Goal: Communication & Community: Answer question/provide support

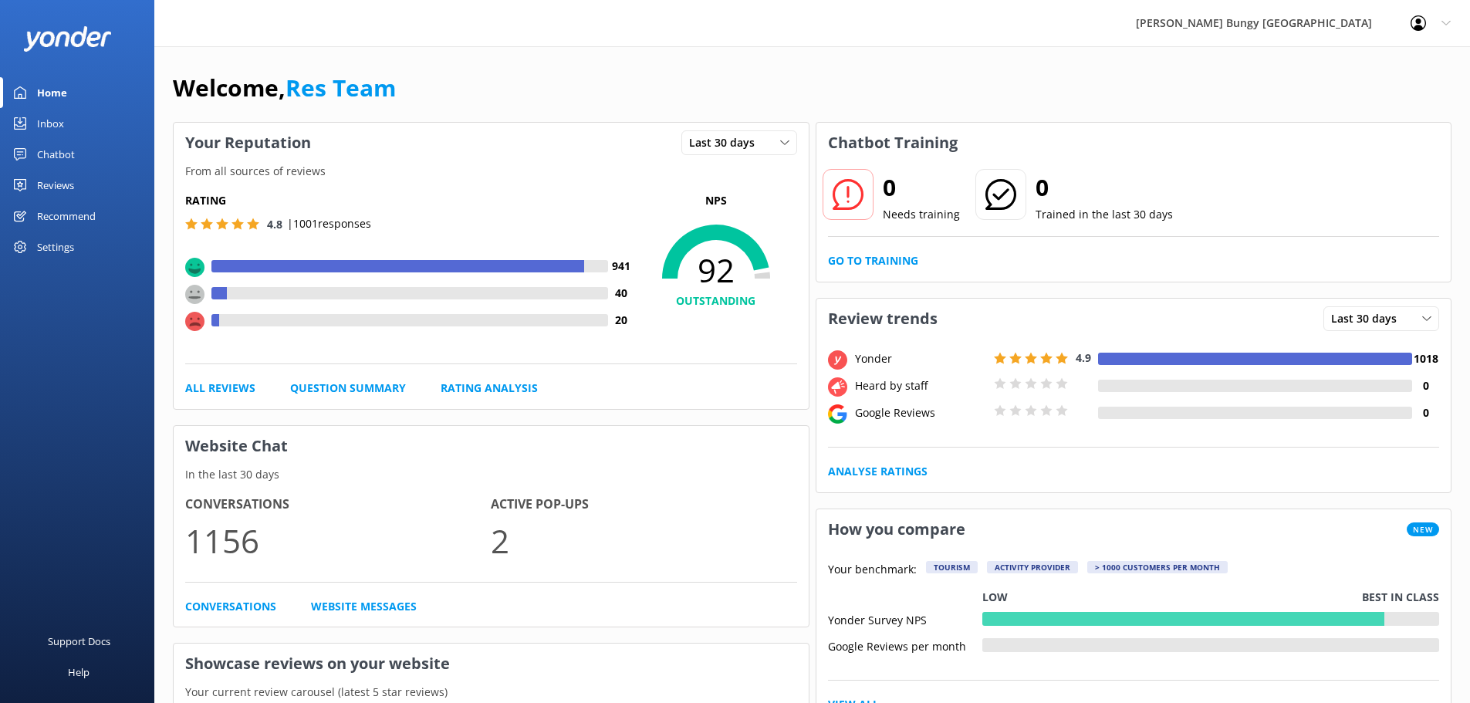
click at [88, 160] on link "Chatbot" at bounding box center [77, 154] width 154 height 31
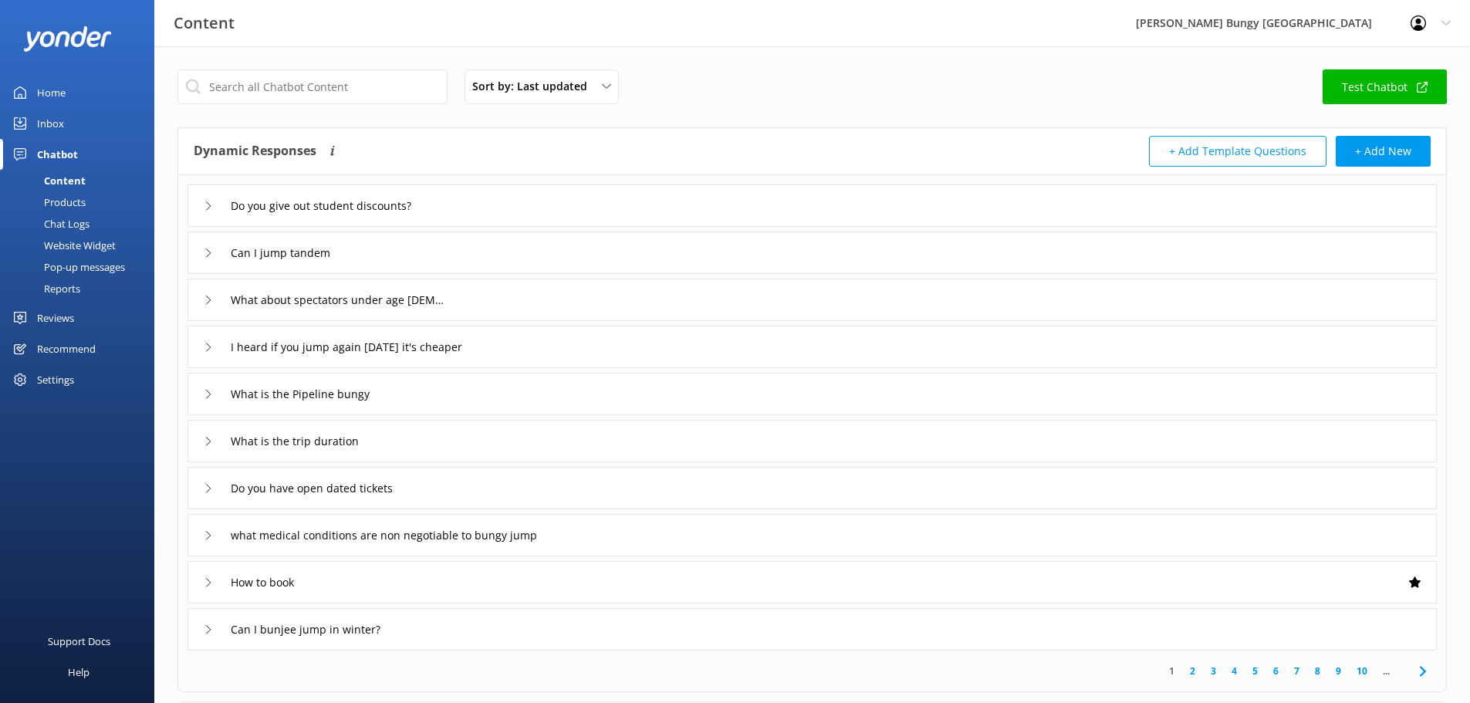
click at [59, 113] on div "Inbox" at bounding box center [50, 123] width 27 height 31
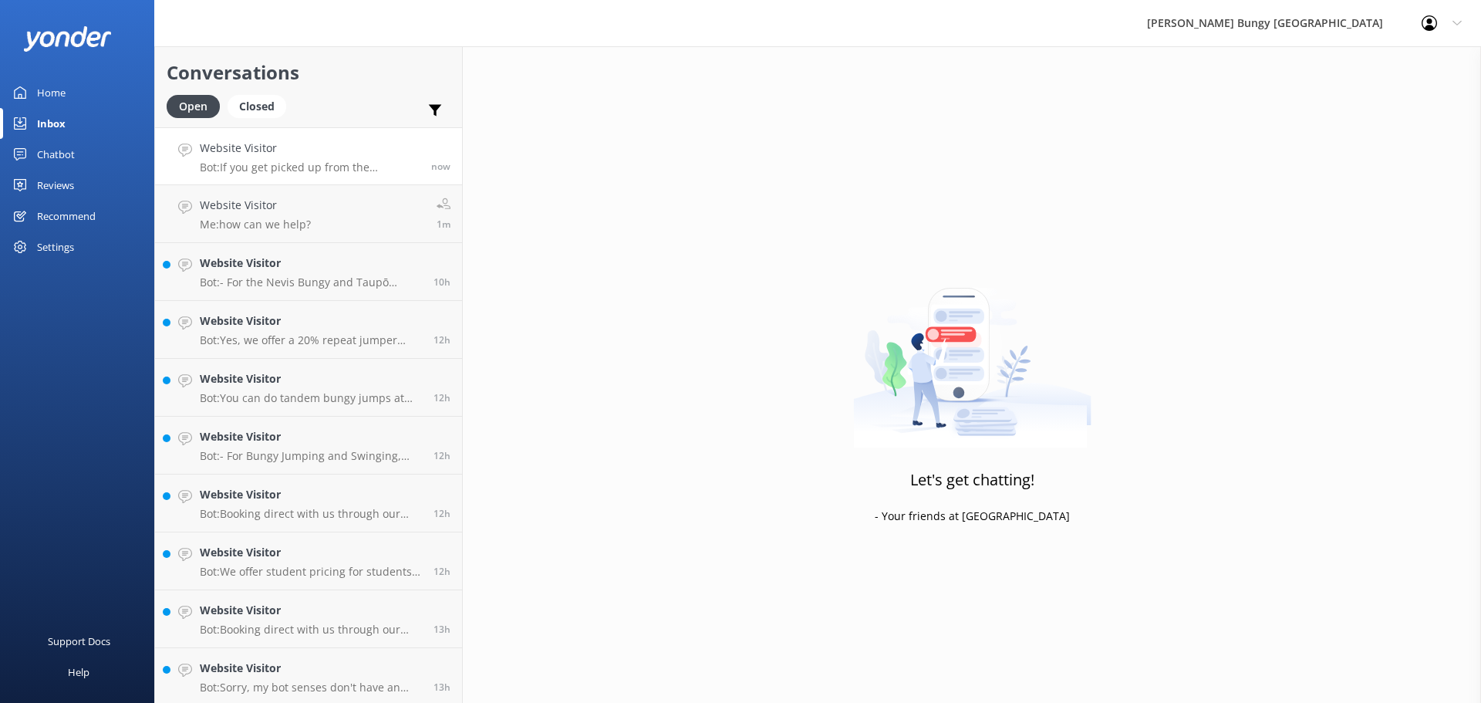
click at [307, 158] on div "Website Visitor Bot: If you get picked up from the [GEOGRAPHIC_DATA], the bus r…" at bounding box center [310, 156] width 220 height 33
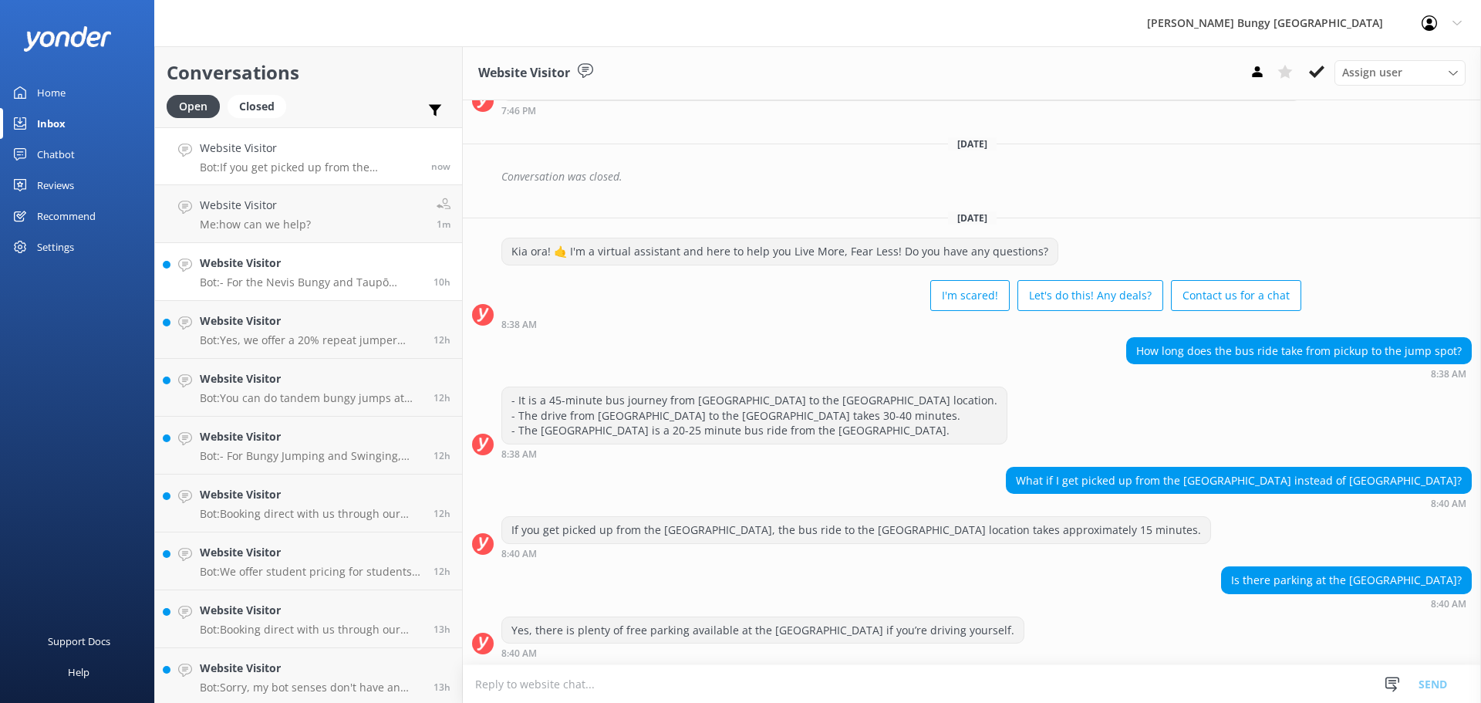
scroll to position [279, 0]
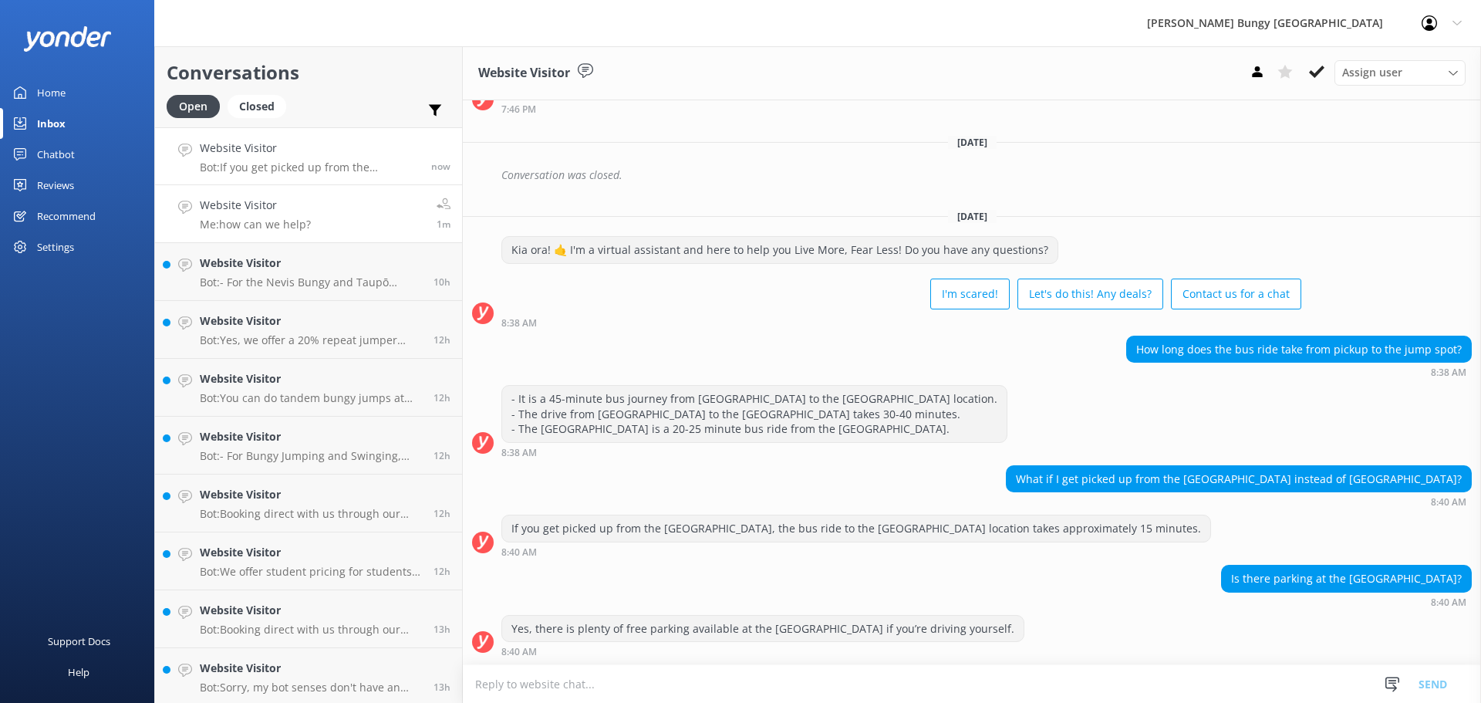
click at [344, 236] on link "Website Visitor Me: how can we help? 1m" at bounding box center [308, 214] width 307 height 58
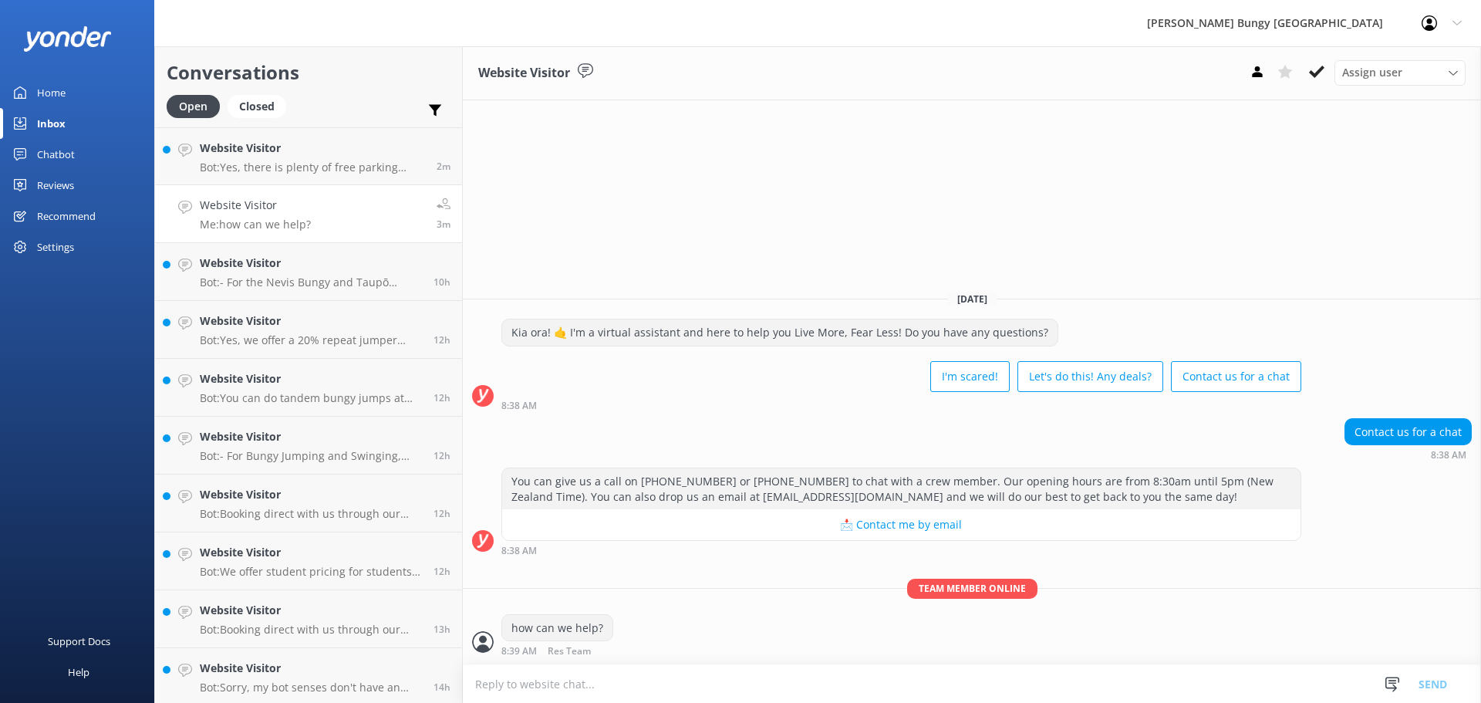
click at [1386, 202] on div "Website Visitor Assign user [PERSON_NAME] [PERSON_NAME] Tech Admin [PERSON_NAME…" at bounding box center [972, 374] width 1018 height 657
click at [253, 172] on p "Bot: Yes, there is plenty of free parking available at the [GEOGRAPHIC_DATA] if…" at bounding box center [312, 167] width 225 height 14
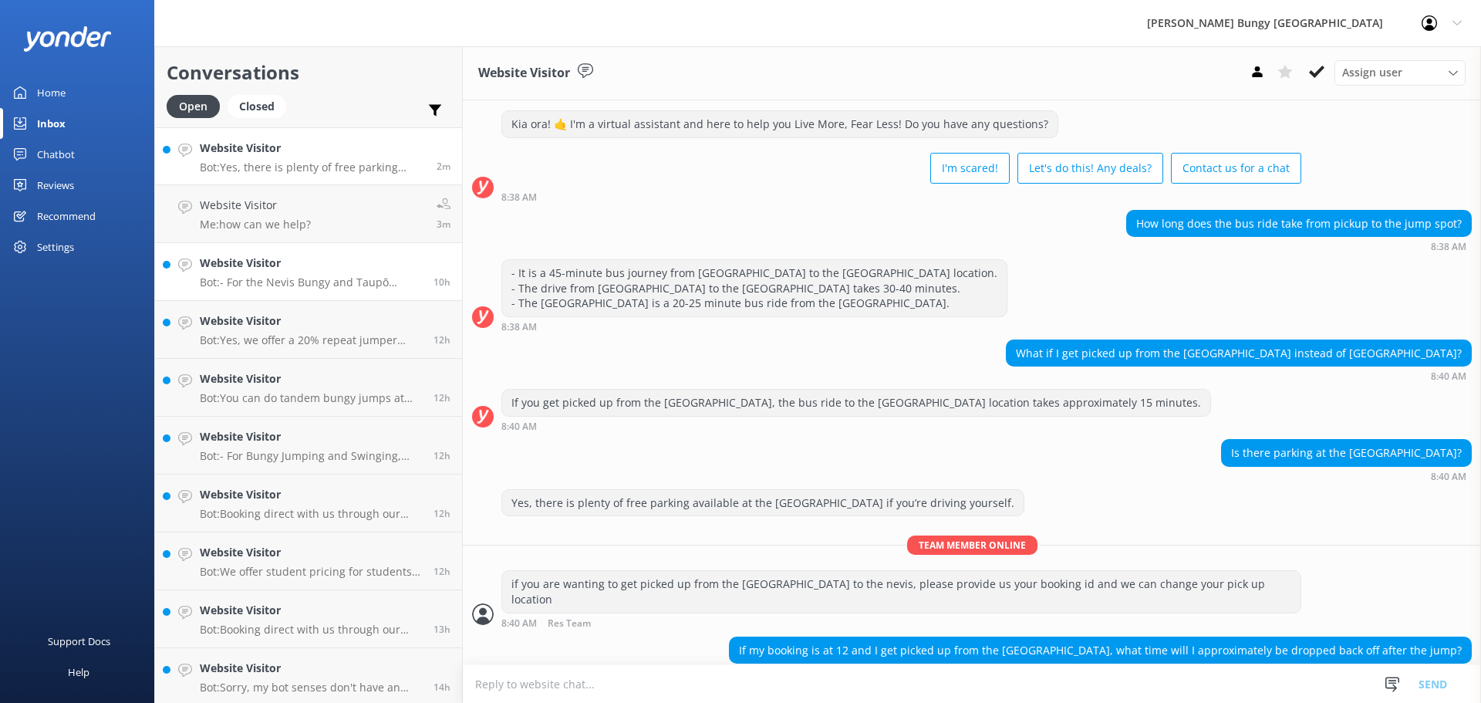
scroll to position [411, 0]
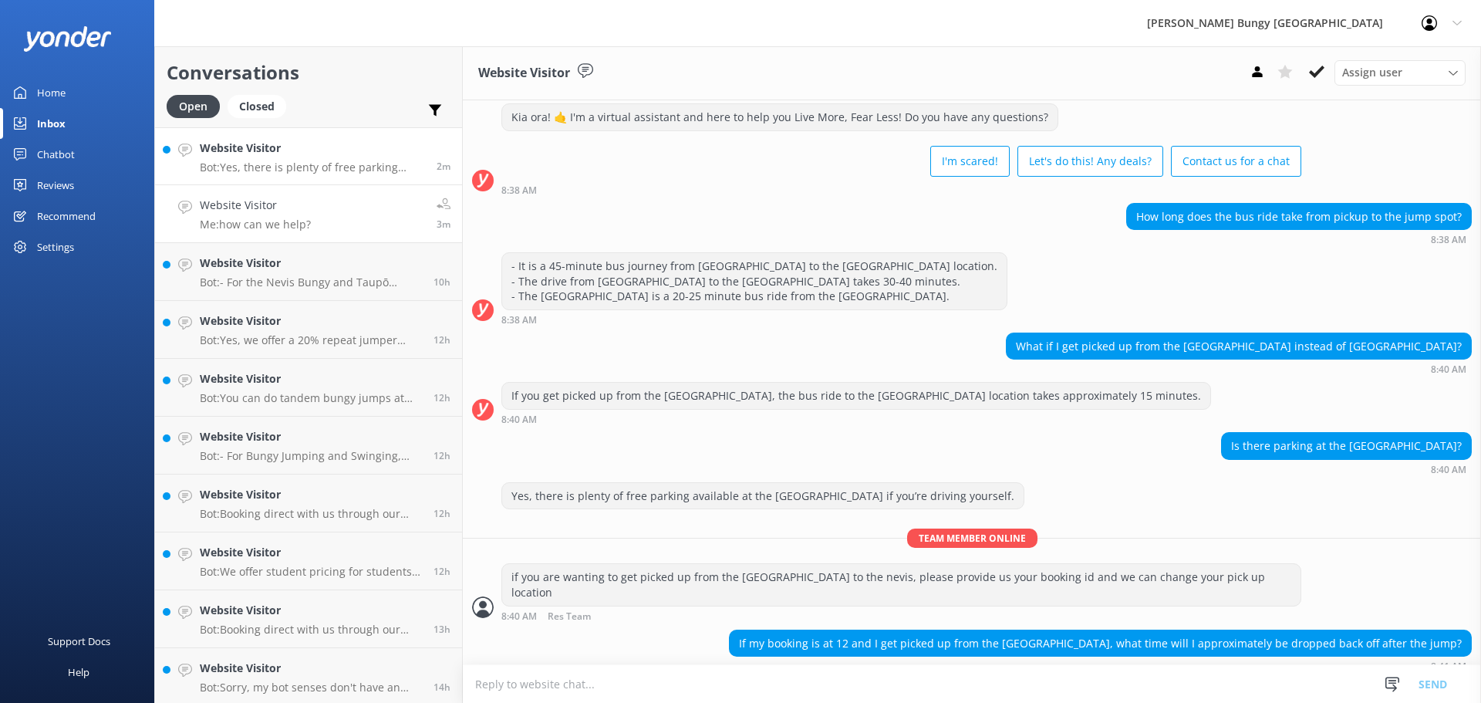
click at [323, 211] on link "Website Visitor Me: how can we help? 3m" at bounding box center [308, 214] width 307 height 58
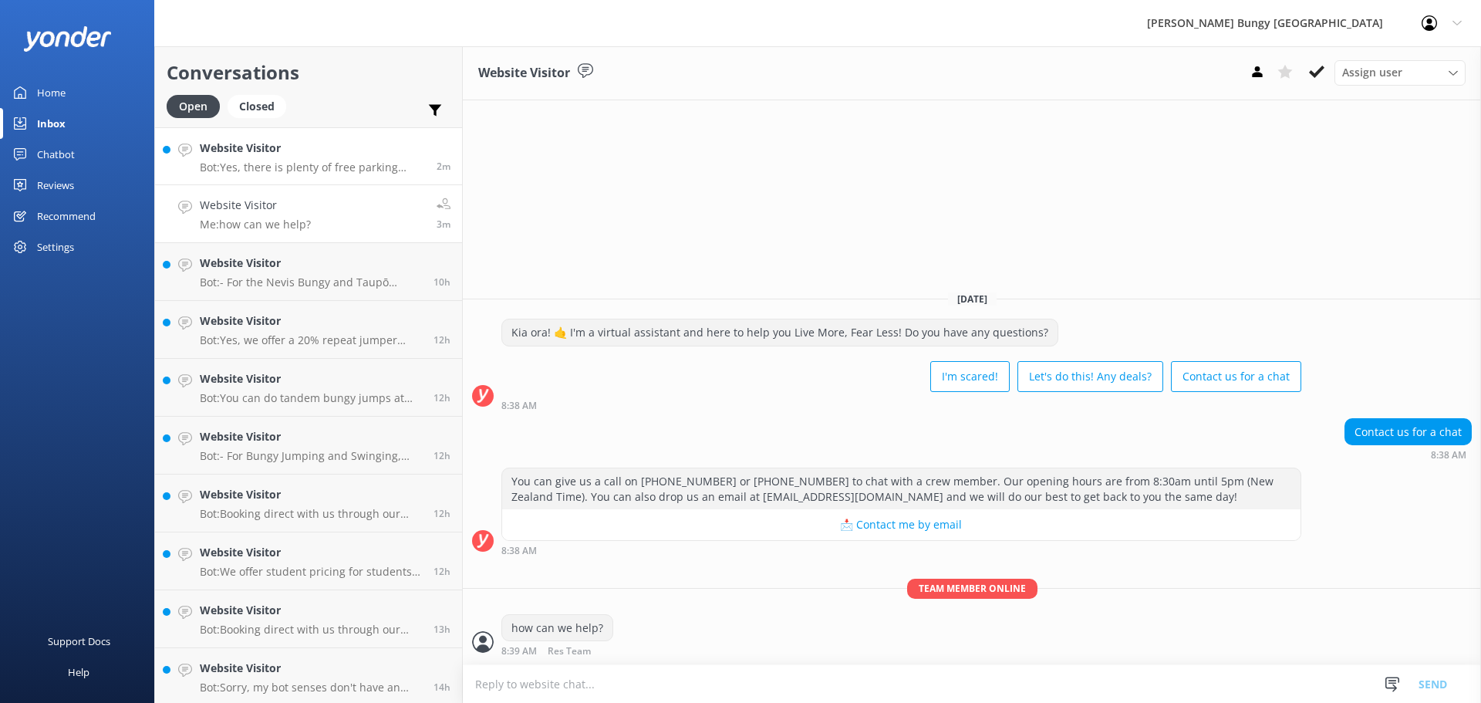
click at [350, 158] on div "Website Visitor Bot: Yes, there is plenty of free parking available at the [GEO…" at bounding box center [312, 156] width 225 height 33
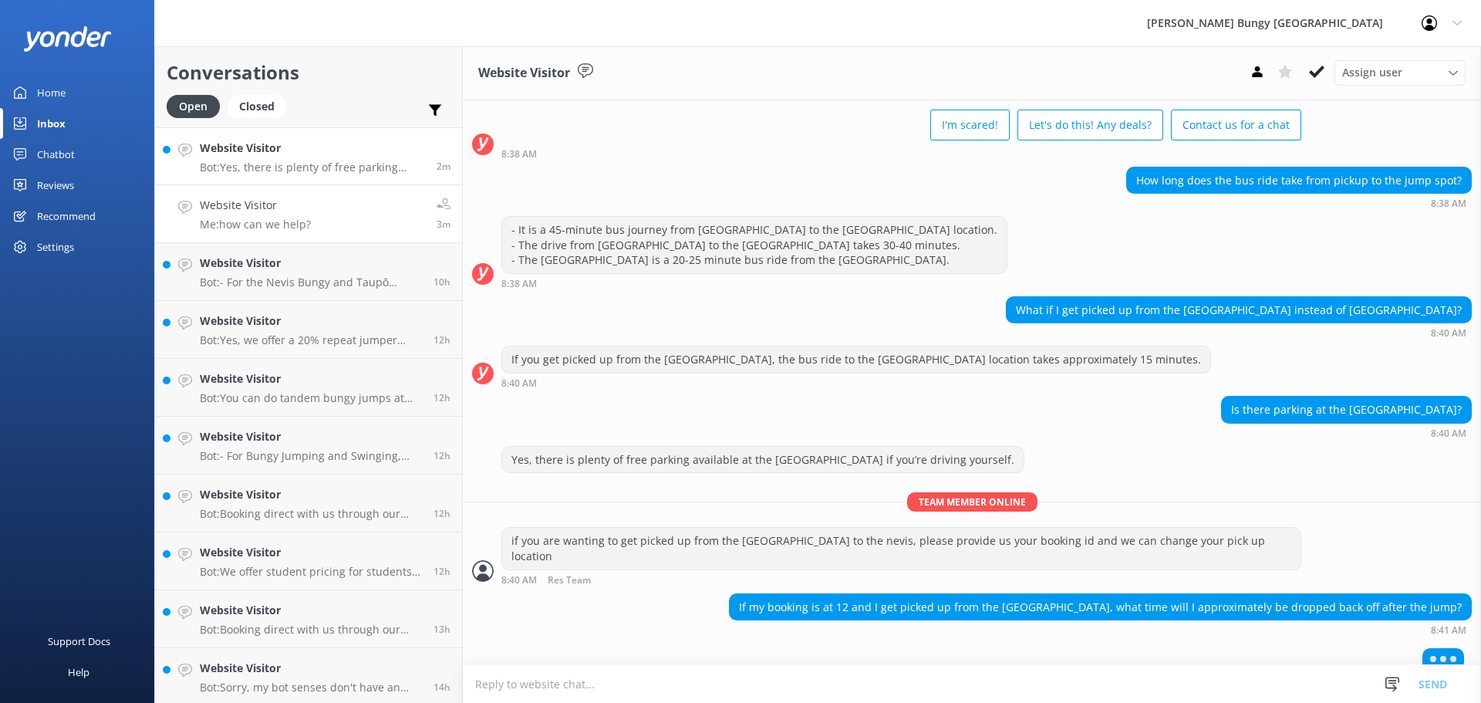
scroll to position [411, 0]
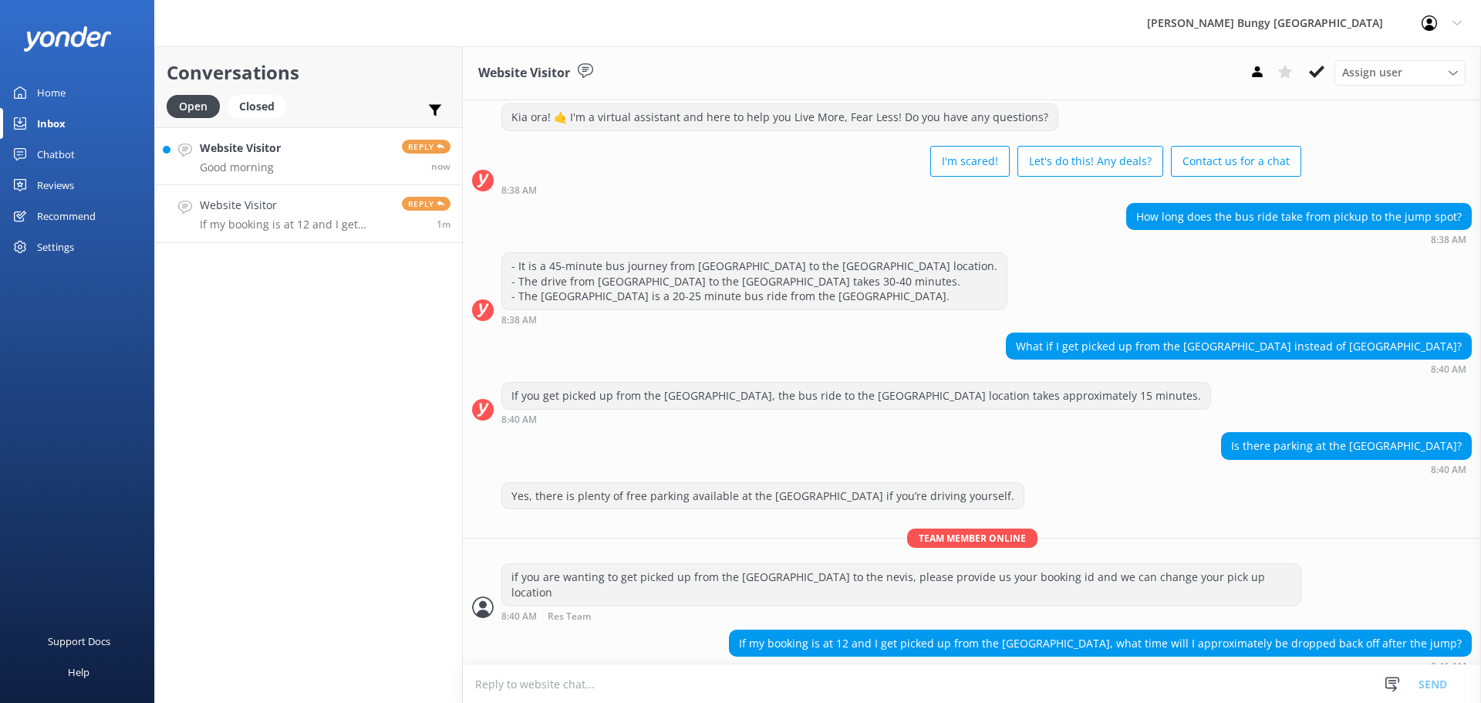
click at [307, 155] on link "Website Visitor Good morning Reply now" at bounding box center [308, 156] width 307 height 58
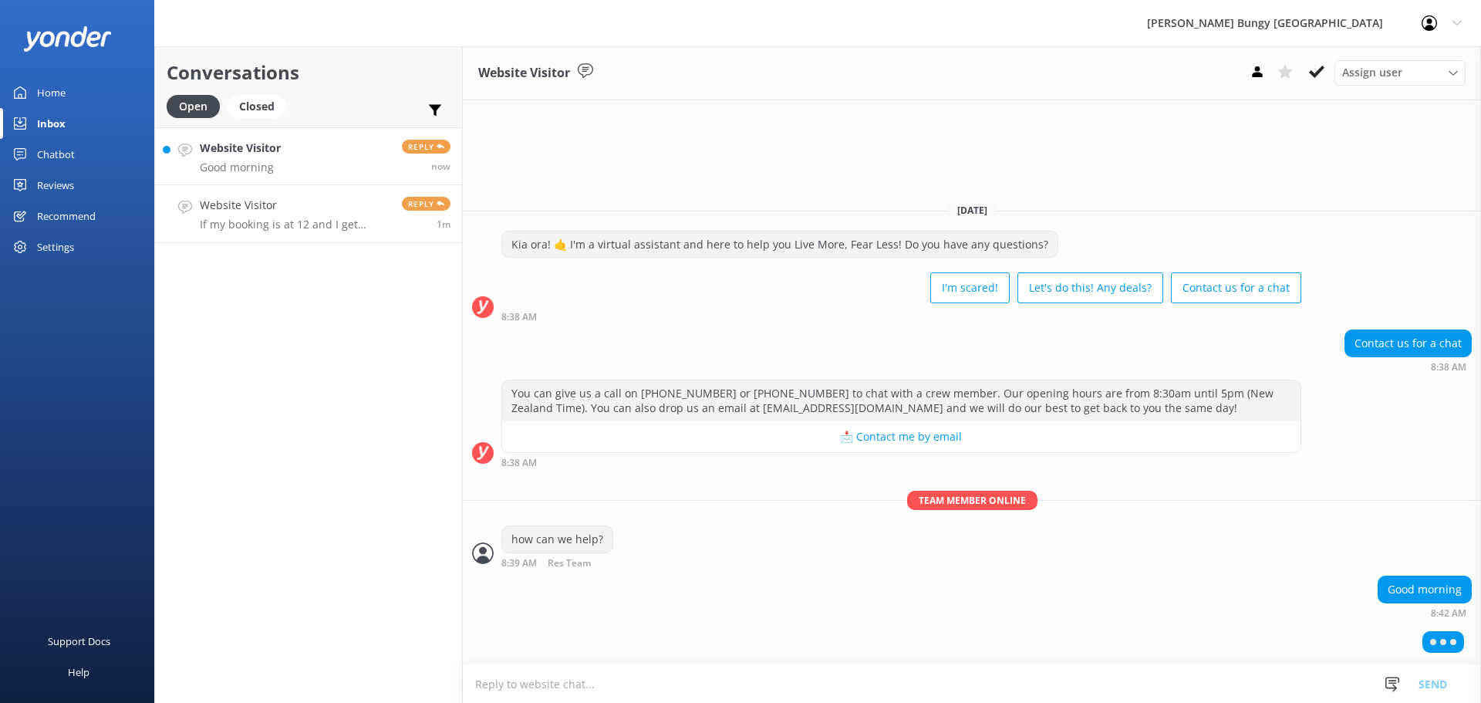
click at [301, 224] on p "If my booking is at 12 and I get picked up from the [GEOGRAPHIC_DATA], what tim…" at bounding box center [295, 225] width 191 height 14
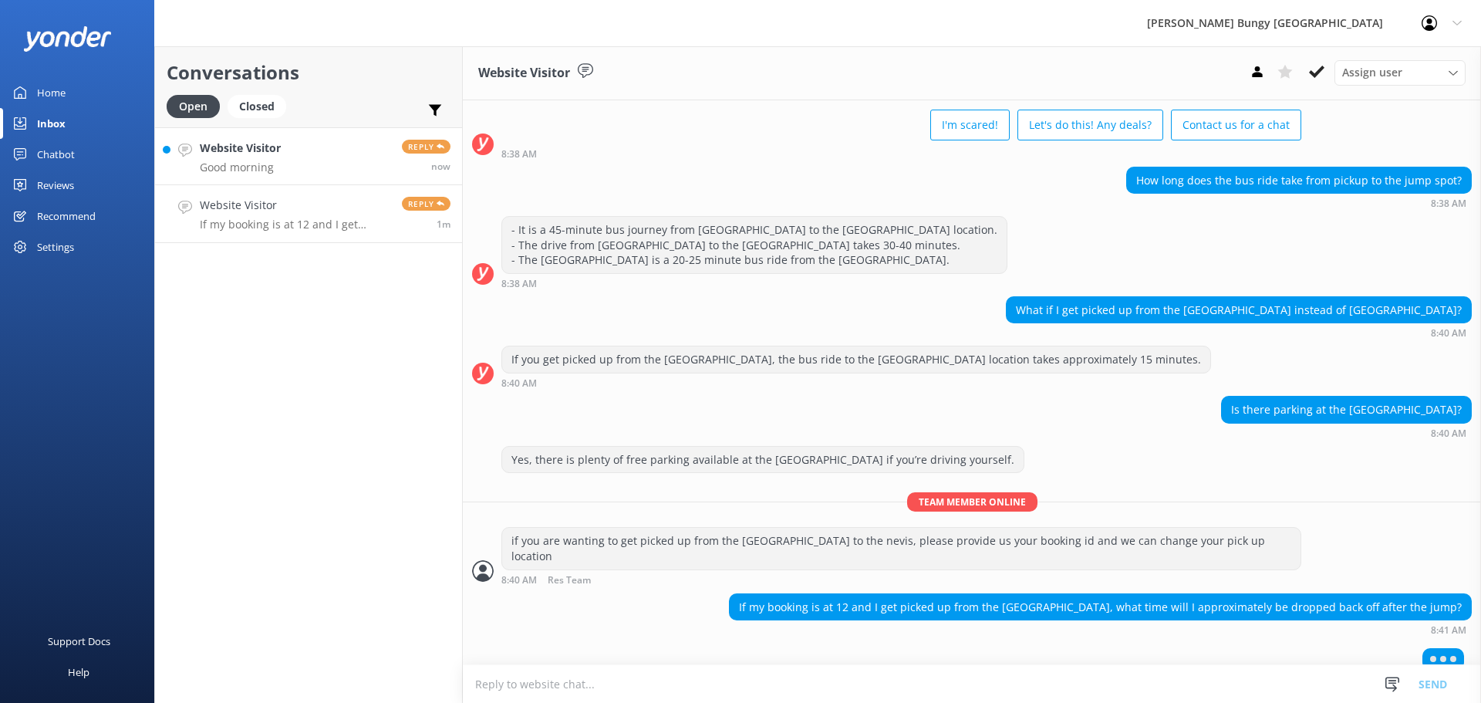
scroll to position [411, 0]
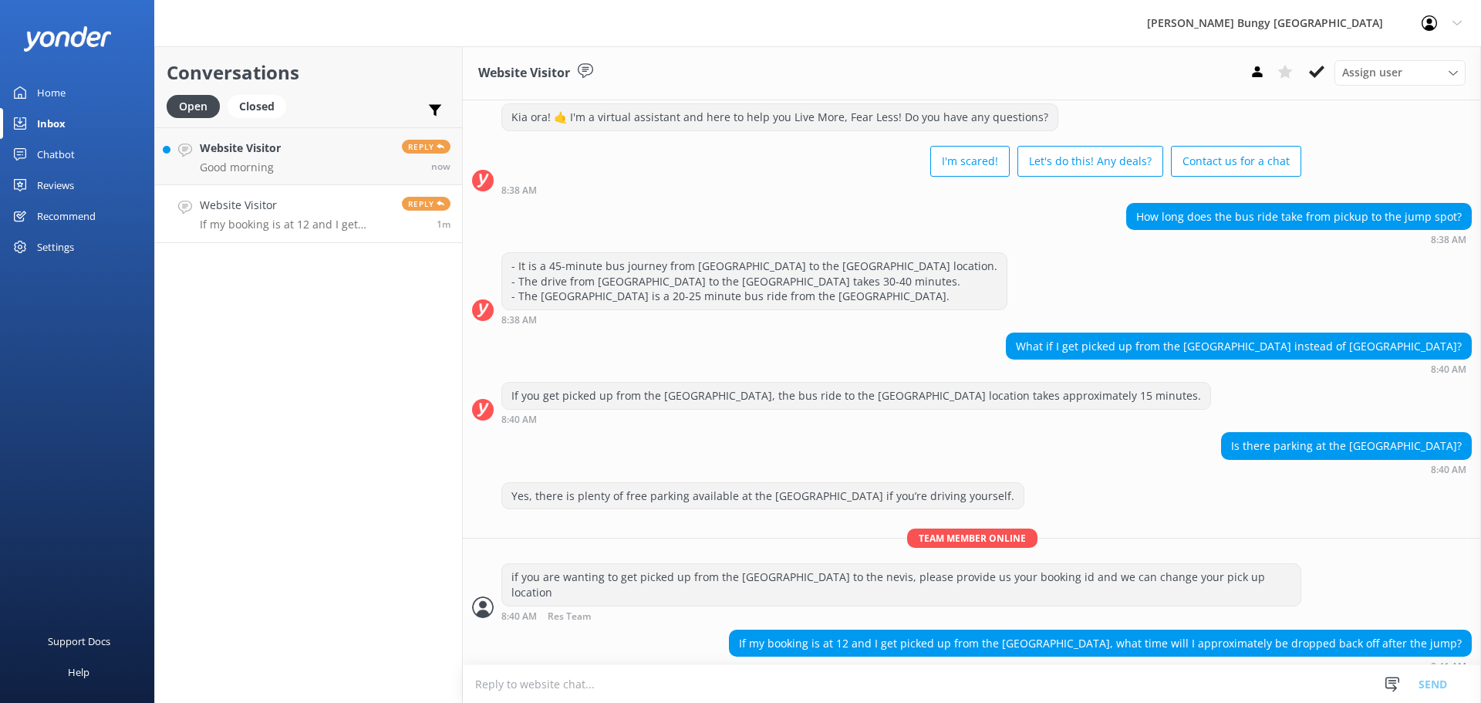
click at [751, 686] on textarea at bounding box center [972, 684] width 1018 height 38
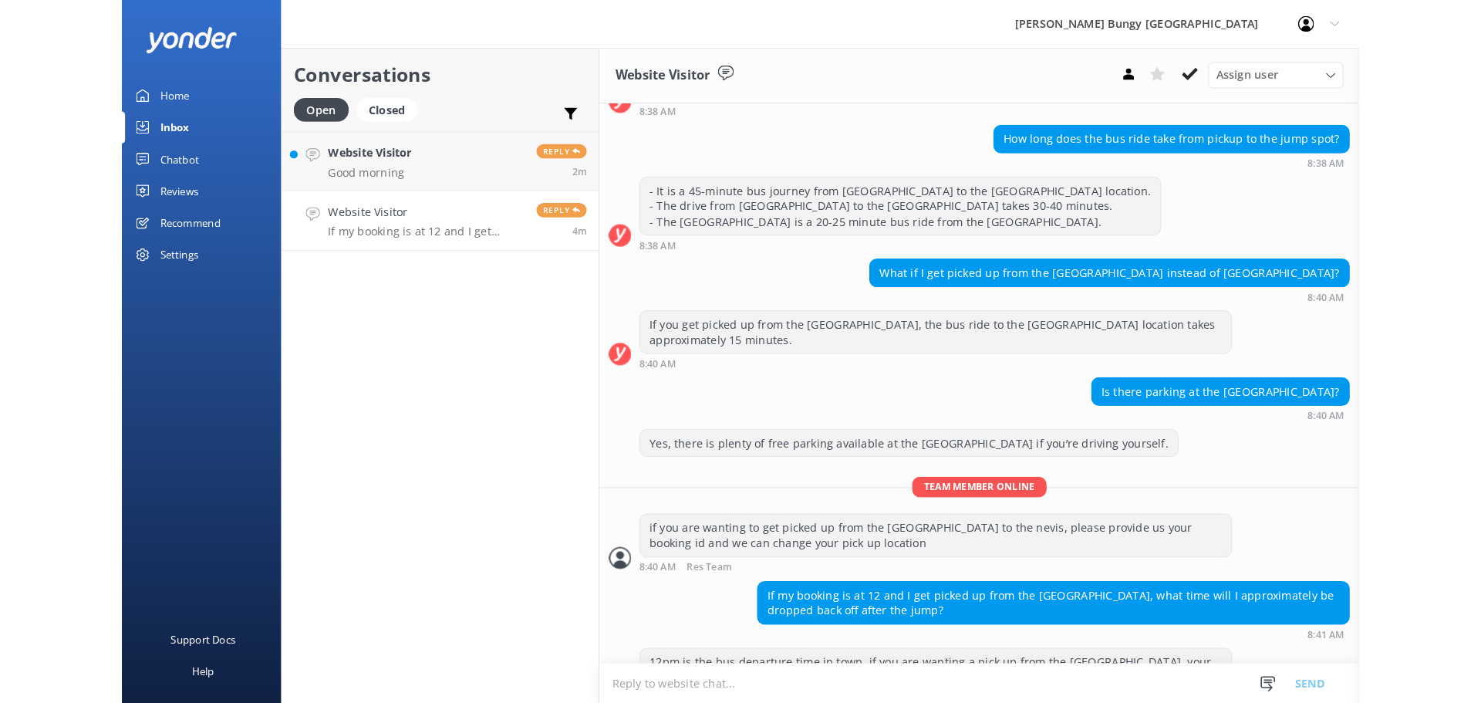
scroll to position [493, 0]
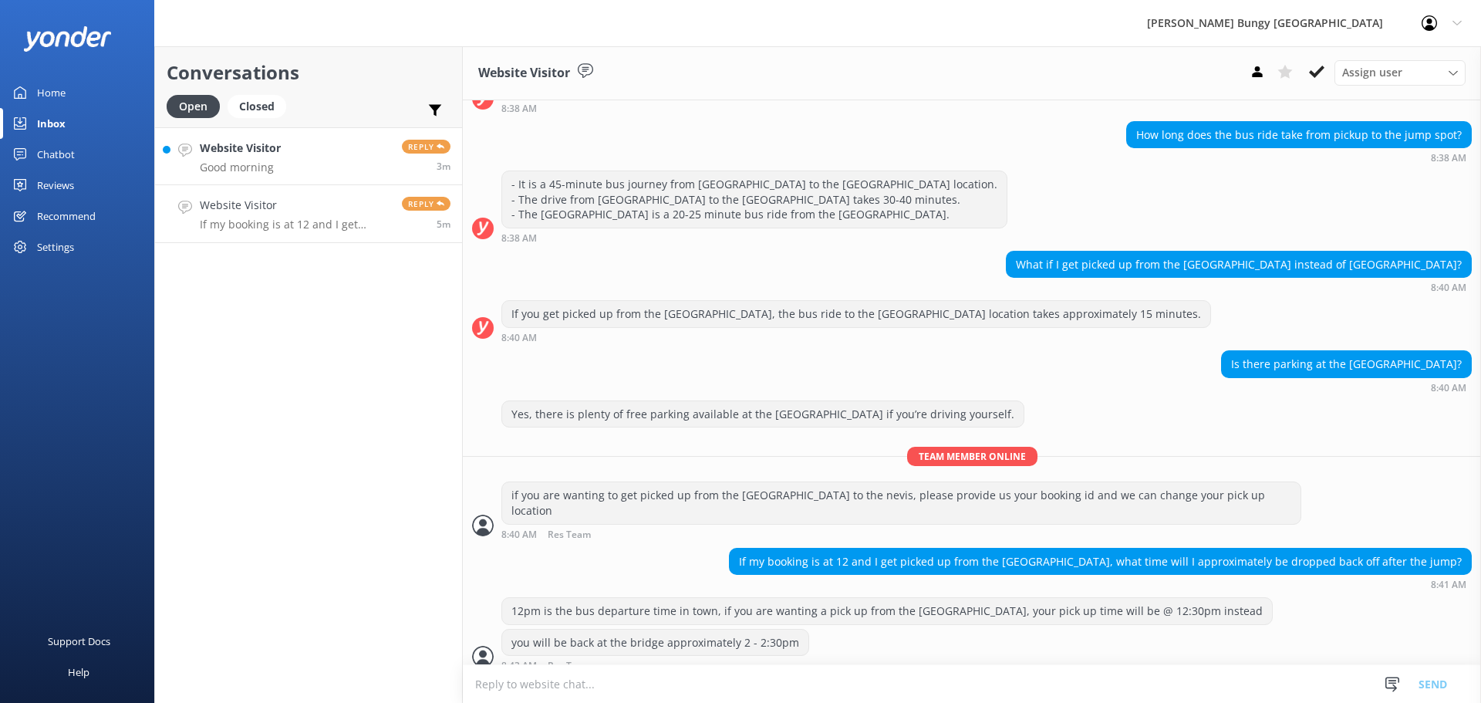
click at [296, 158] on link "Website Visitor Good morning Reply 3m" at bounding box center [308, 156] width 307 height 58
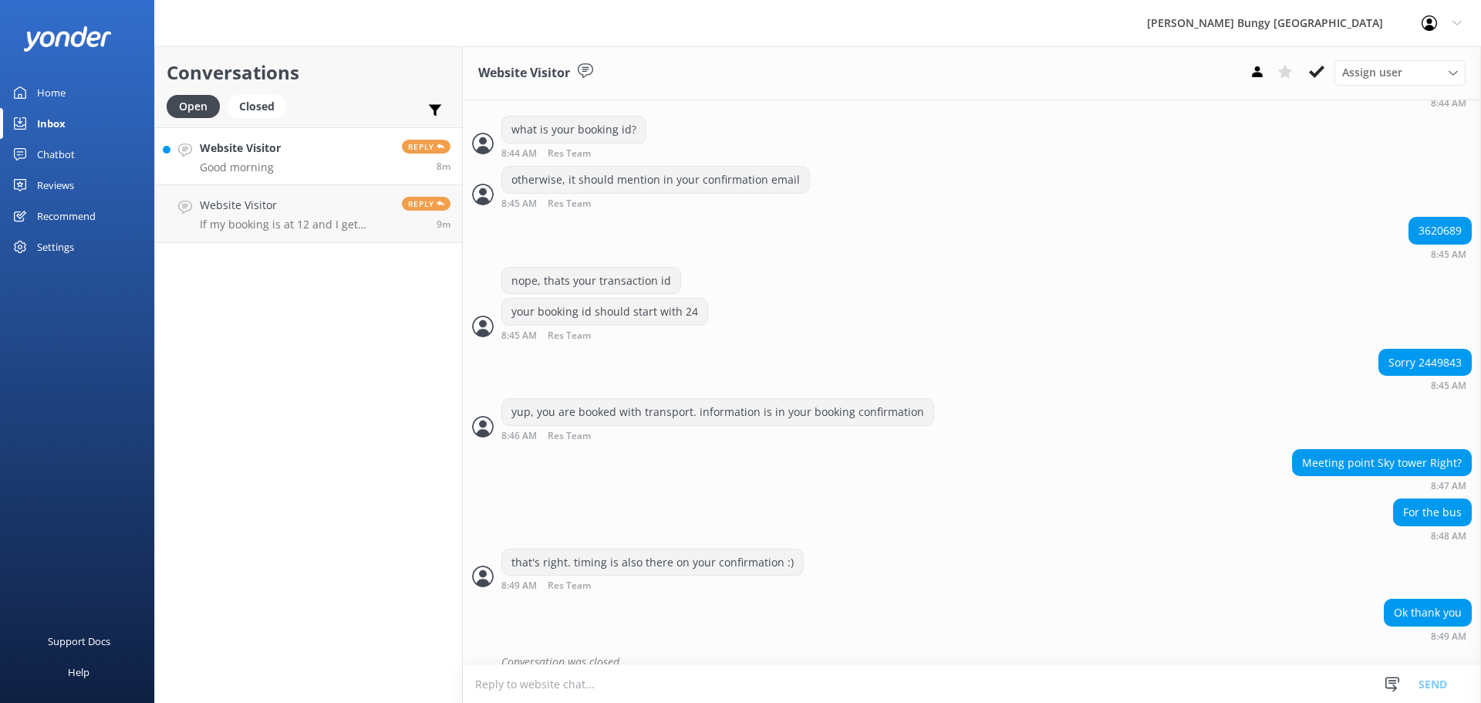
scroll to position [721, 0]
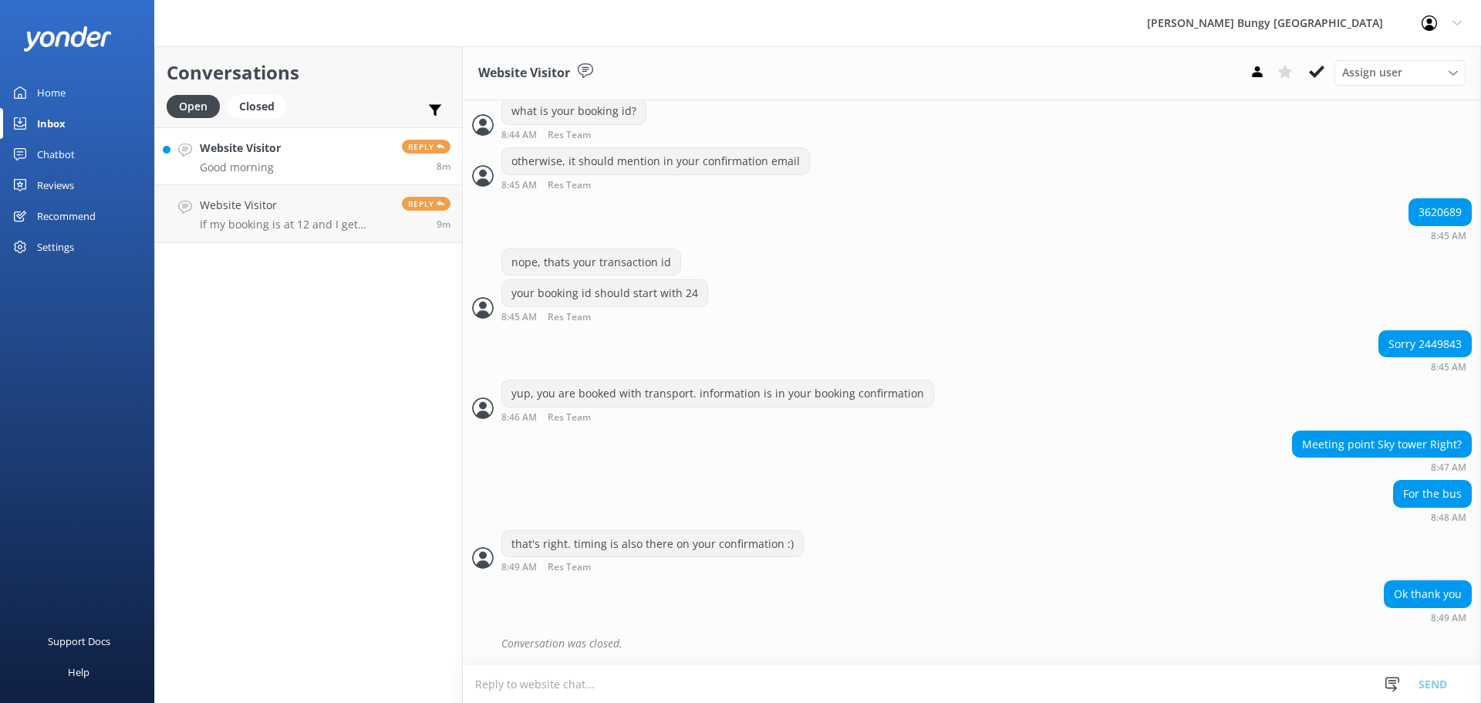
click at [342, 157] on link "Website Visitor Good morning Reply 8m" at bounding box center [308, 156] width 307 height 58
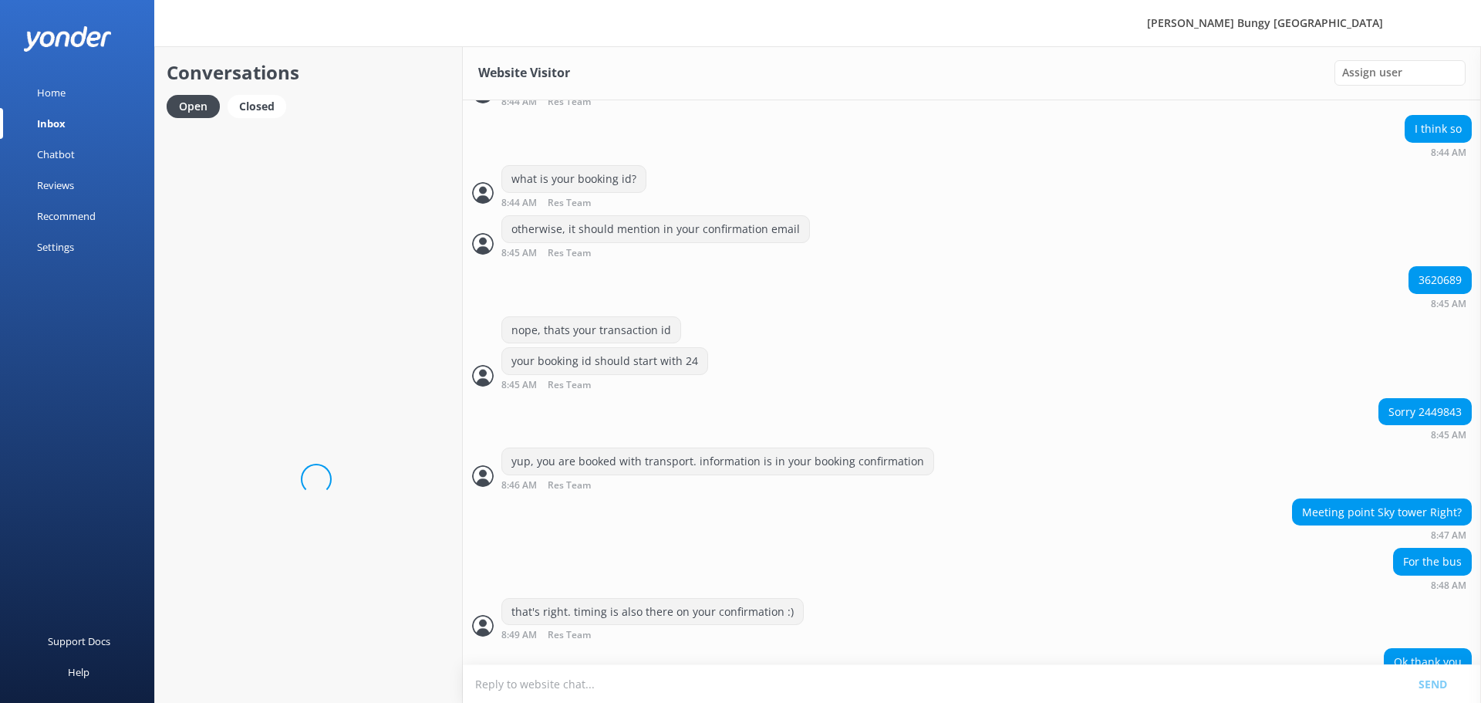
scroll to position [721, 0]
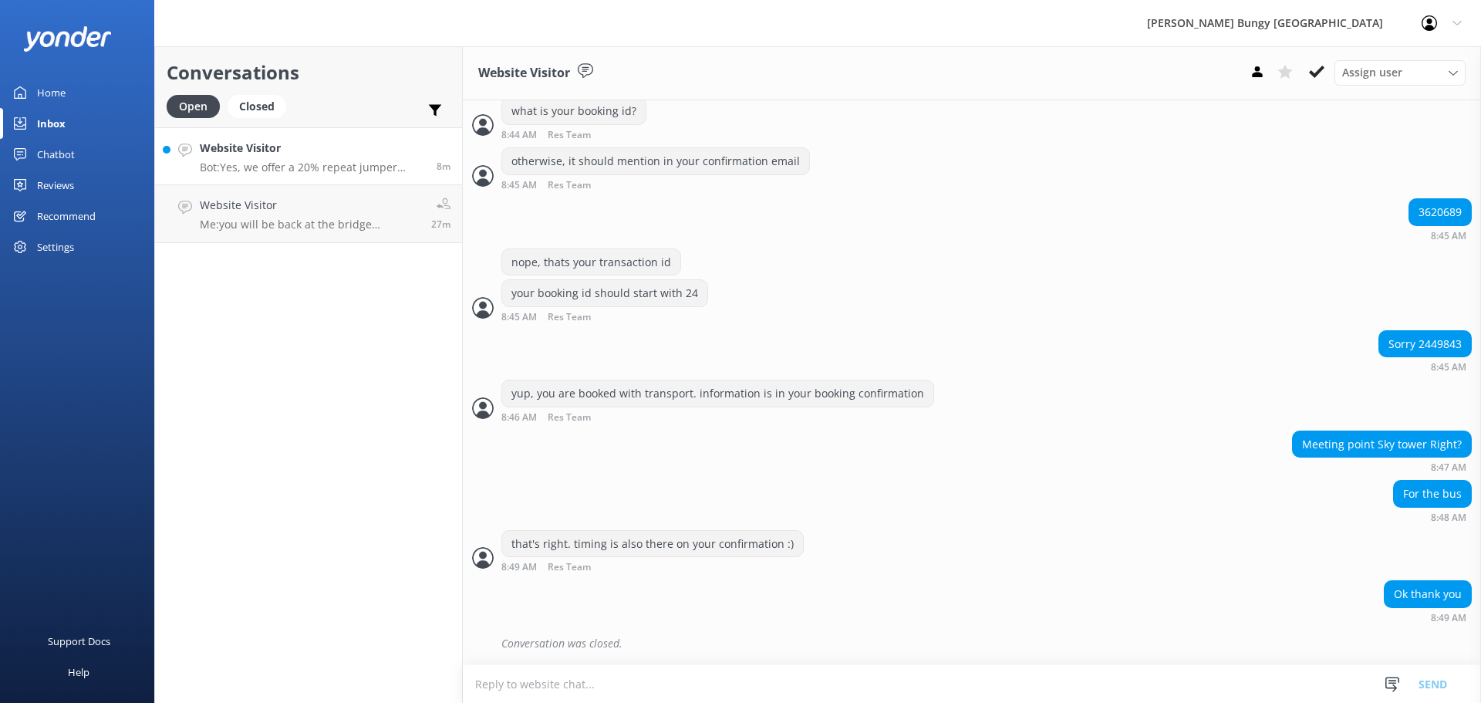
click at [325, 159] on div "Website Visitor Bot: Yes, we offer a 20% repeat jumper discount on any of our s…" at bounding box center [312, 156] width 225 height 33
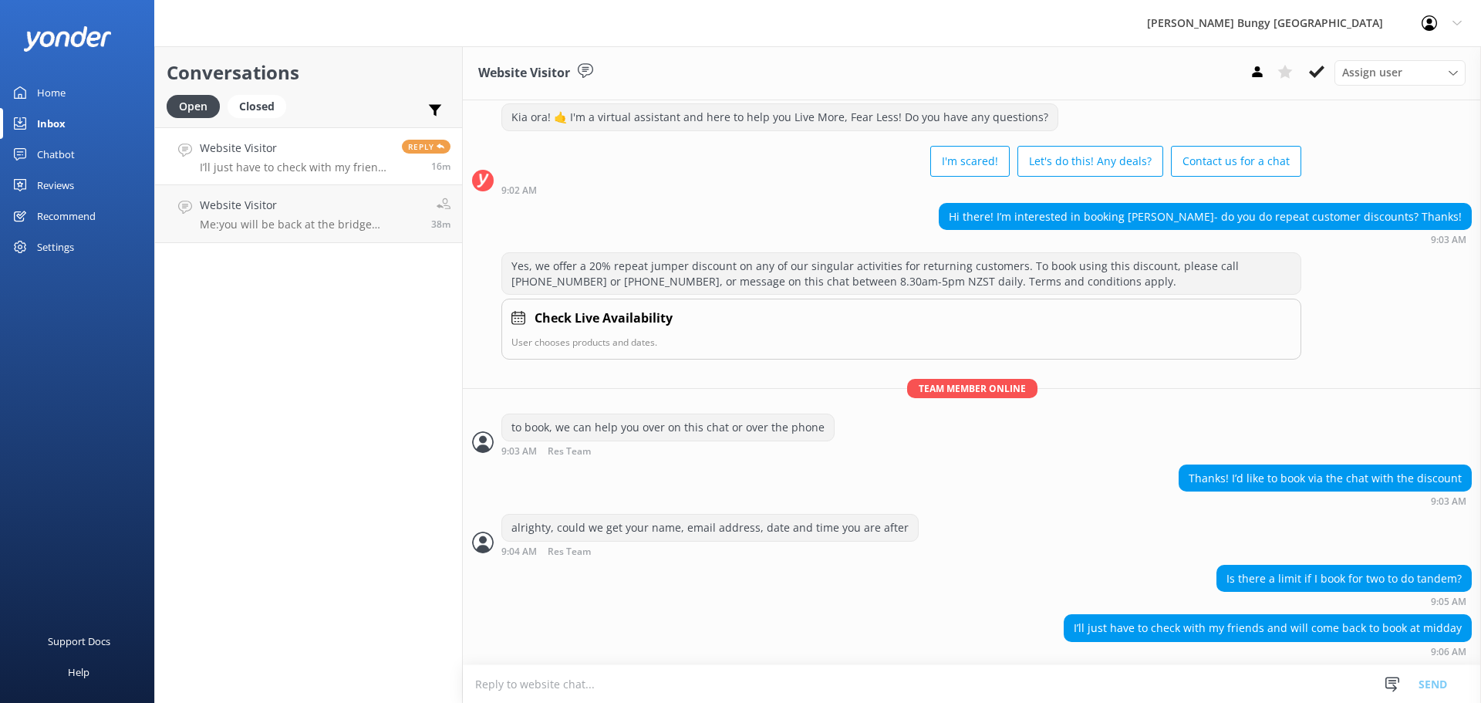
scroll to position [504, 0]
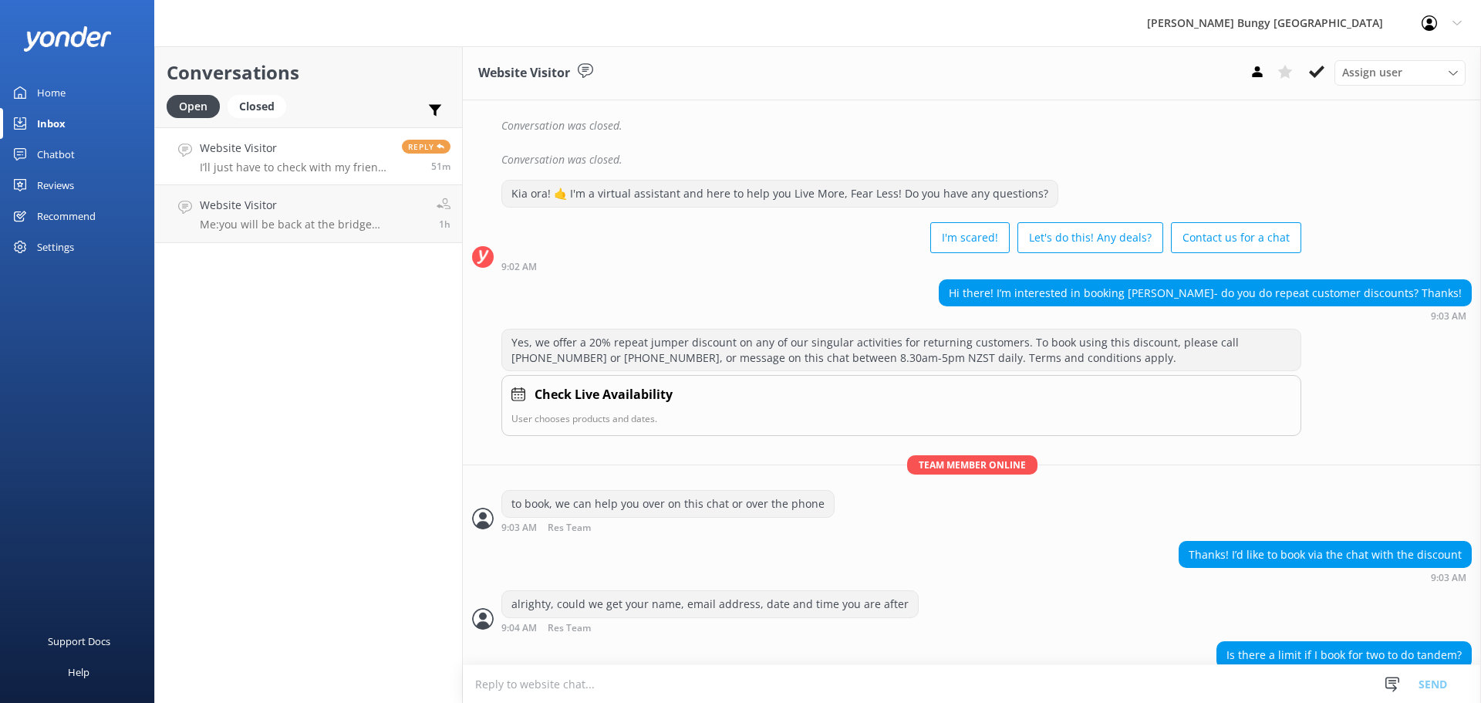
scroll to position [504, 0]
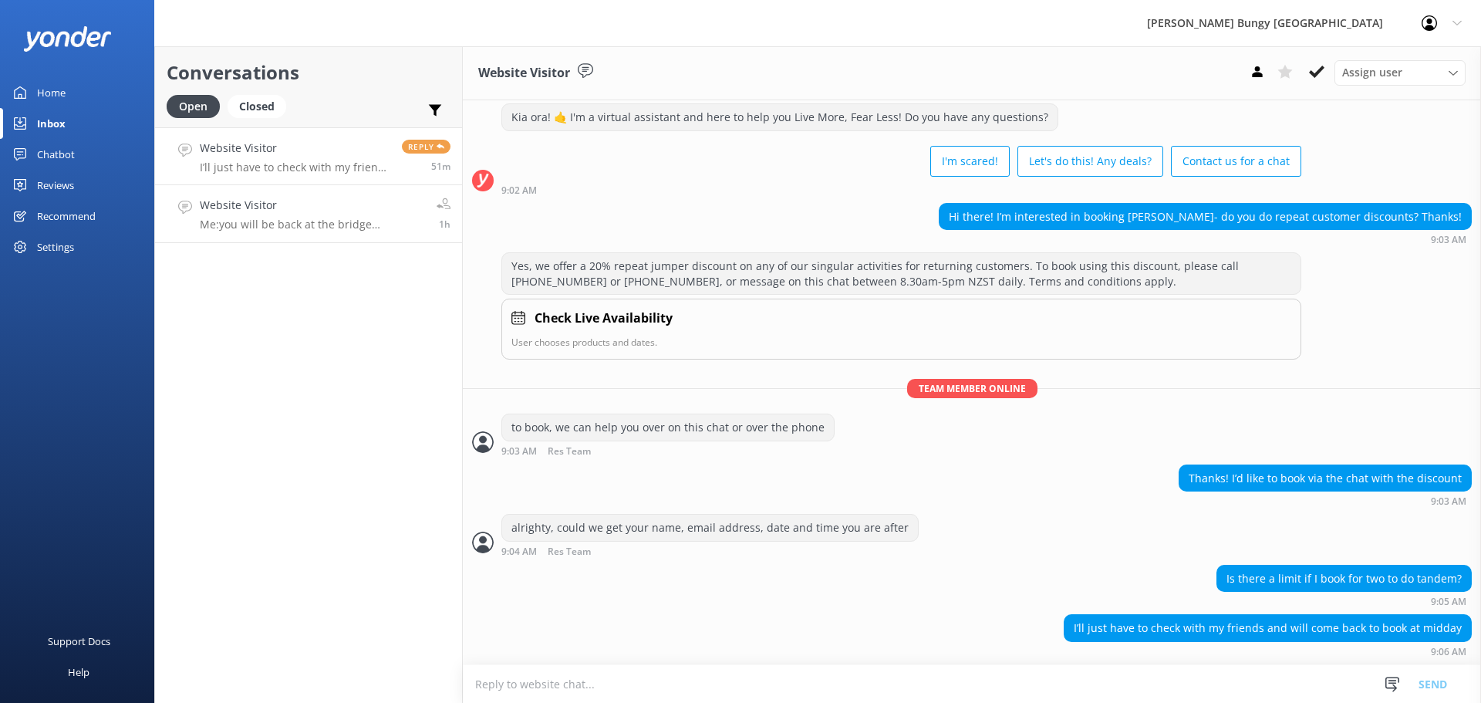
click at [275, 231] on p "Me: you will be back at the bridge approximately 2 - 2:30pm" at bounding box center [312, 225] width 225 height 14
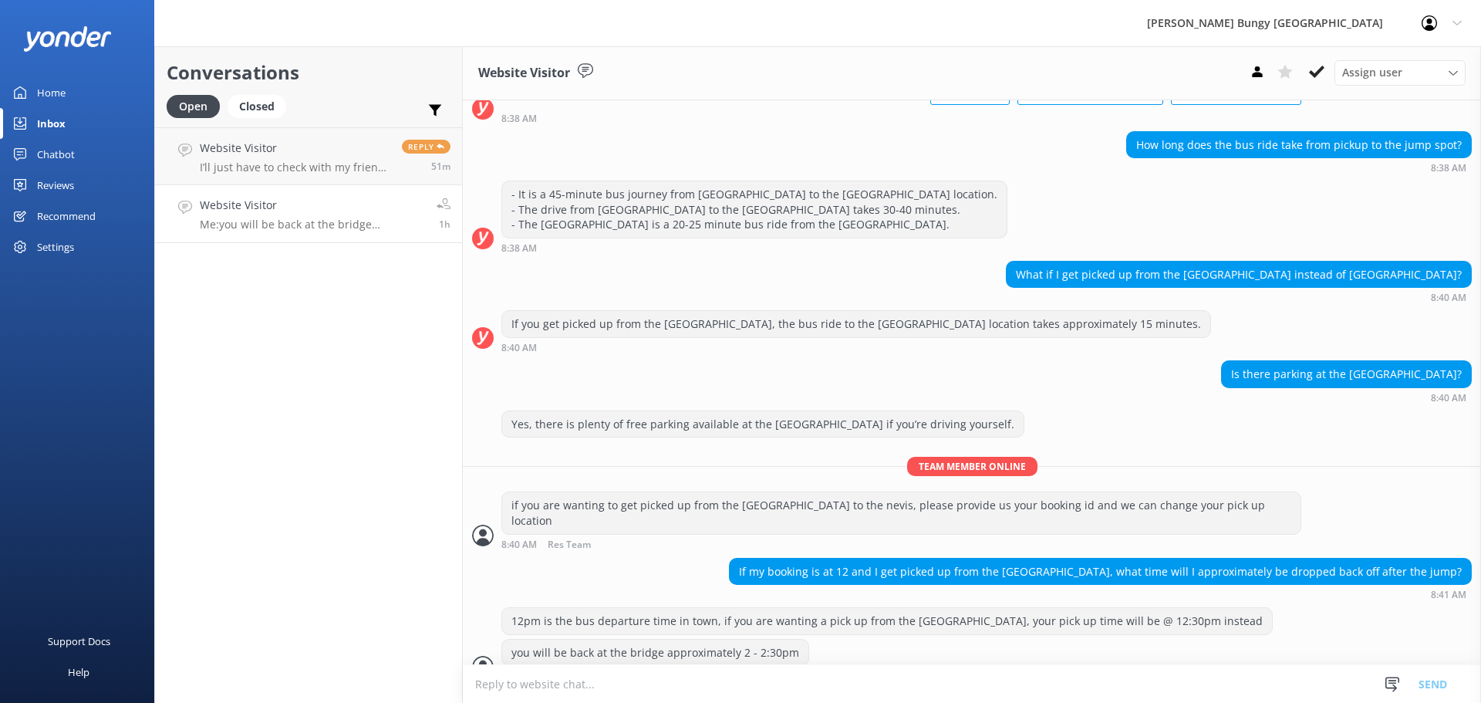
scroll to position [493, 0]
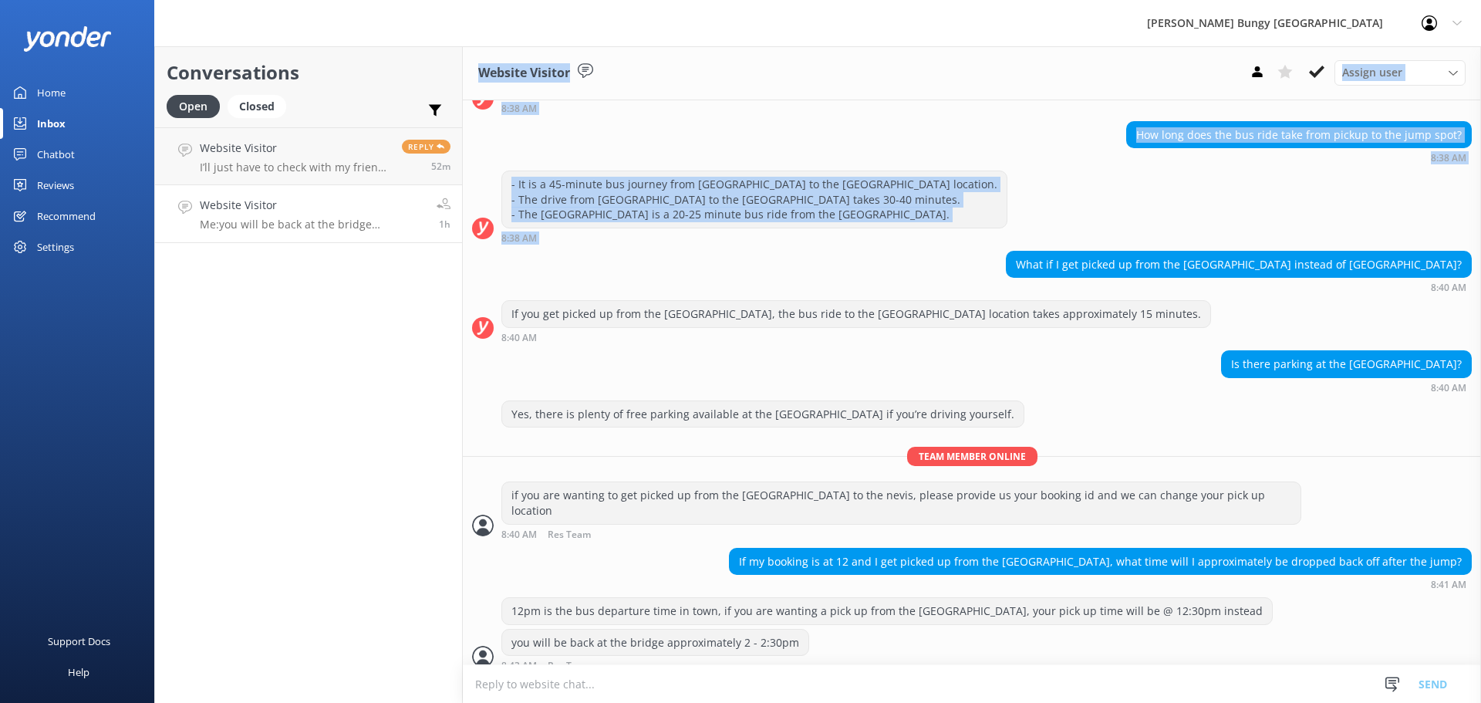
drag, startPoint x: 448, startPoint y: 239, endPoint x: 472, endPoint y: 245, distance: 24.7
click at [464, 237] on div "Tuesday, 19th August Kia ora! 🤙 I'm a virtual assistant and here to help you Li…" at bounding box center [972, 143] width 1018 height 1072
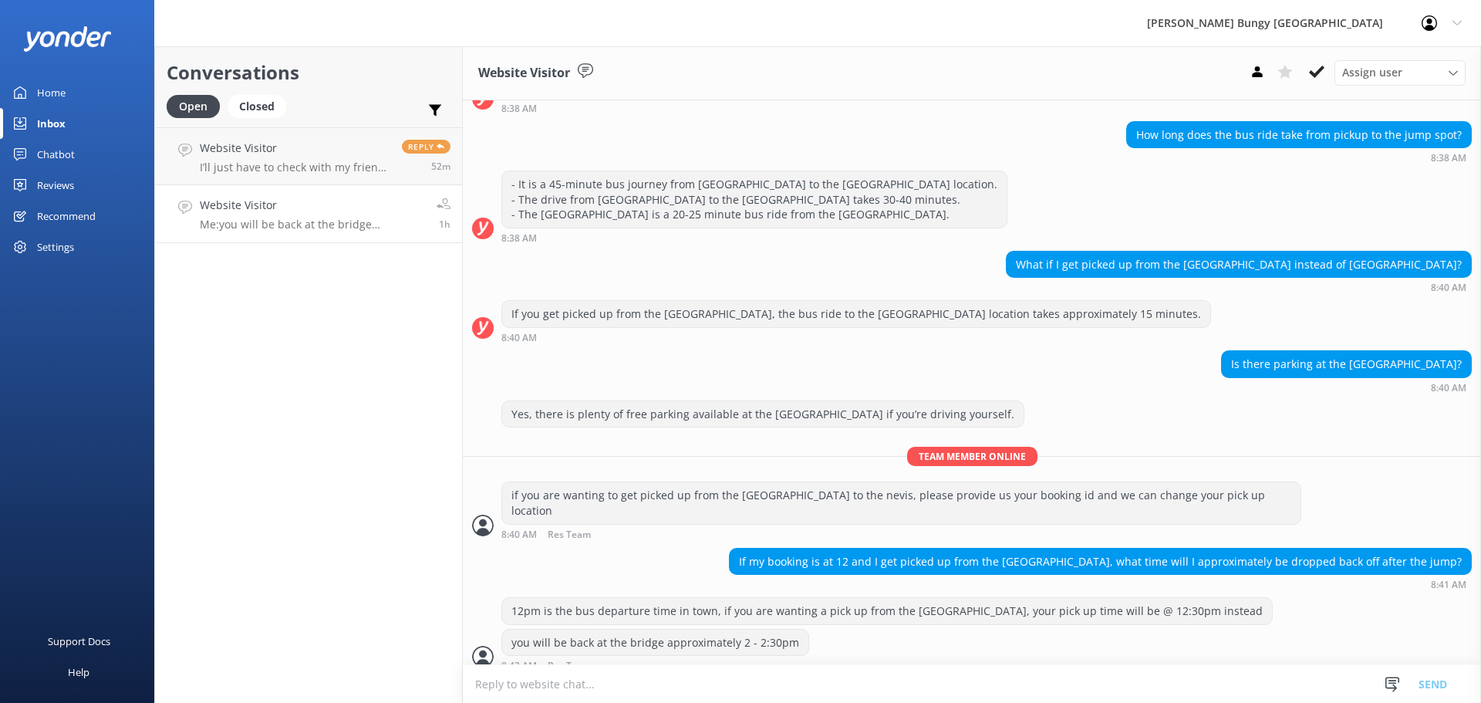
click at [698, 363] on div "Is there parking at the kawarau bridge? 8:40 AM" at bounding box center [972, 371] width 1018 height 42
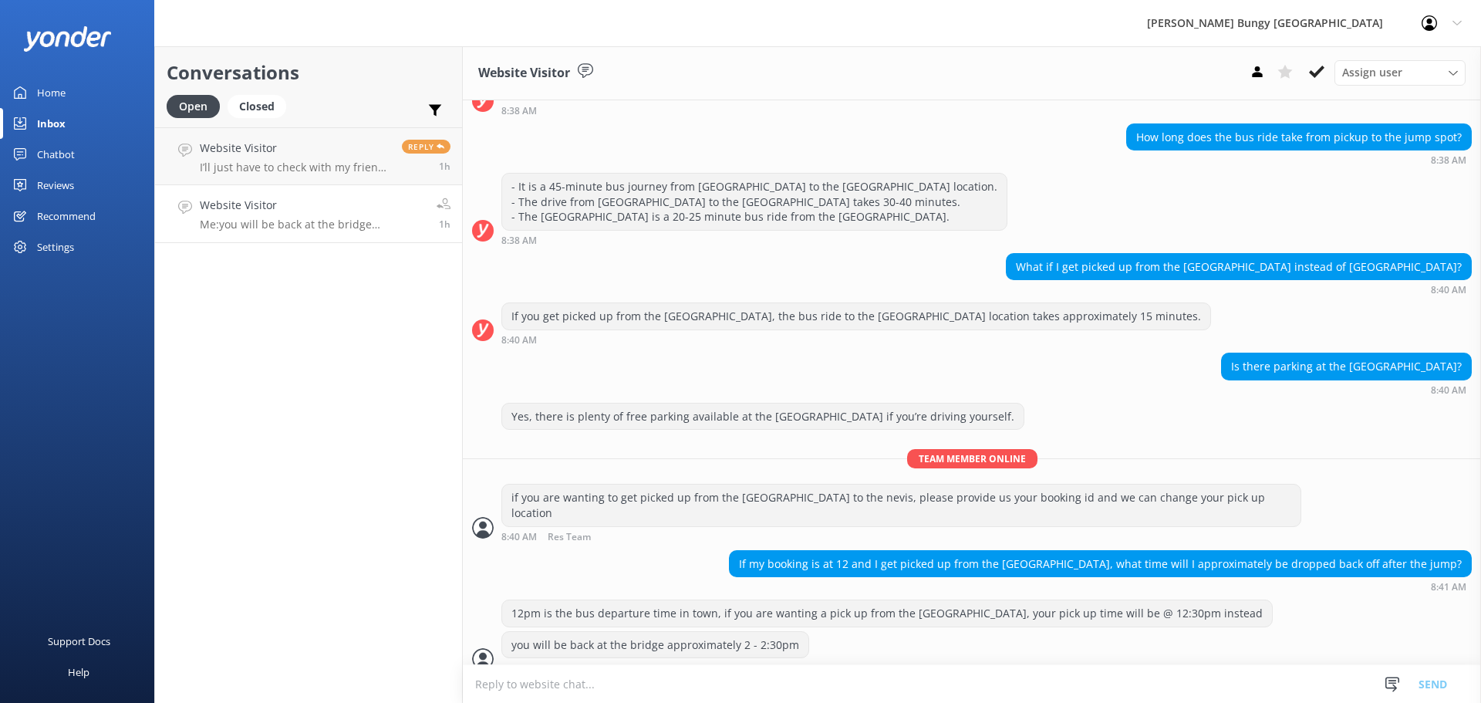
scroll to position [493, 0]
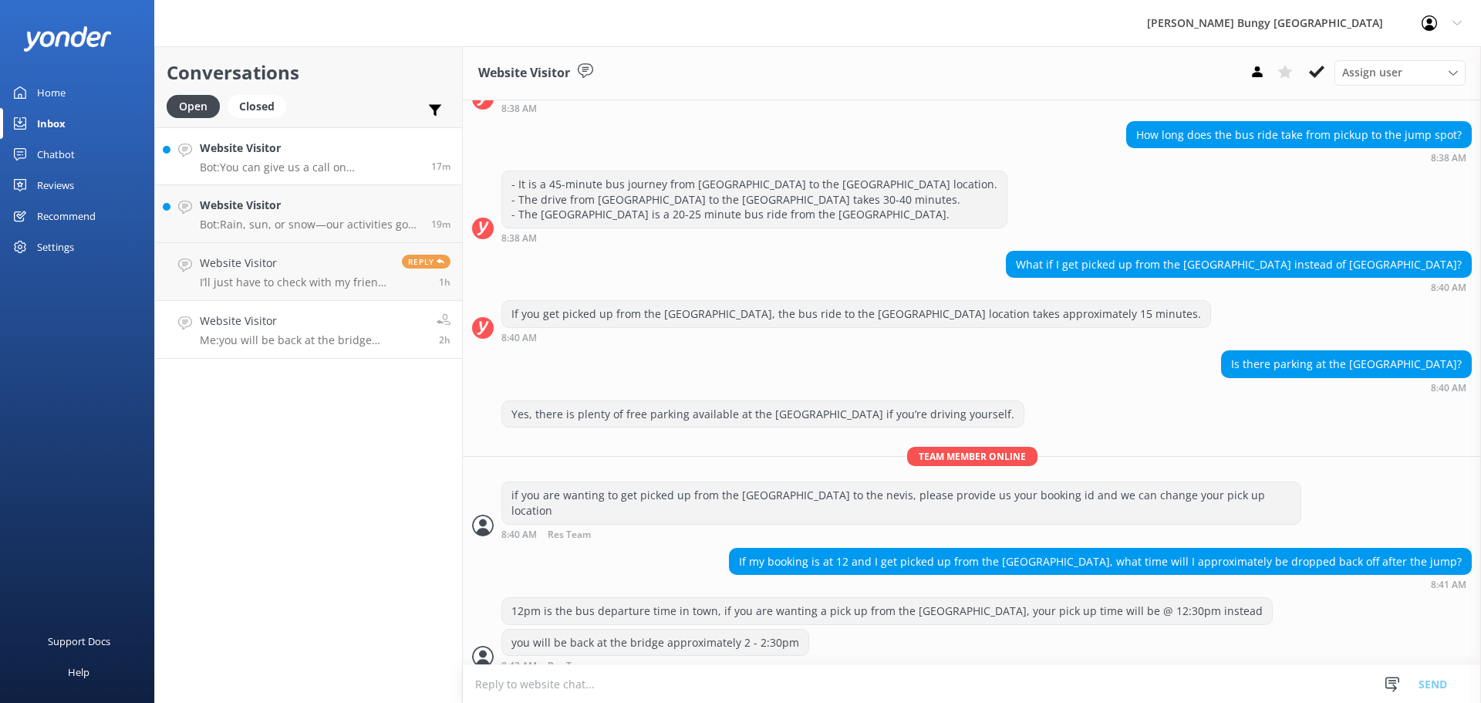
click at [363, 173] on p "Bot: You can give us a call on 0800 286 4958 or +64 3 450 1300 to chat with a c…" at bounding box center [310, 167] width 220 height 14
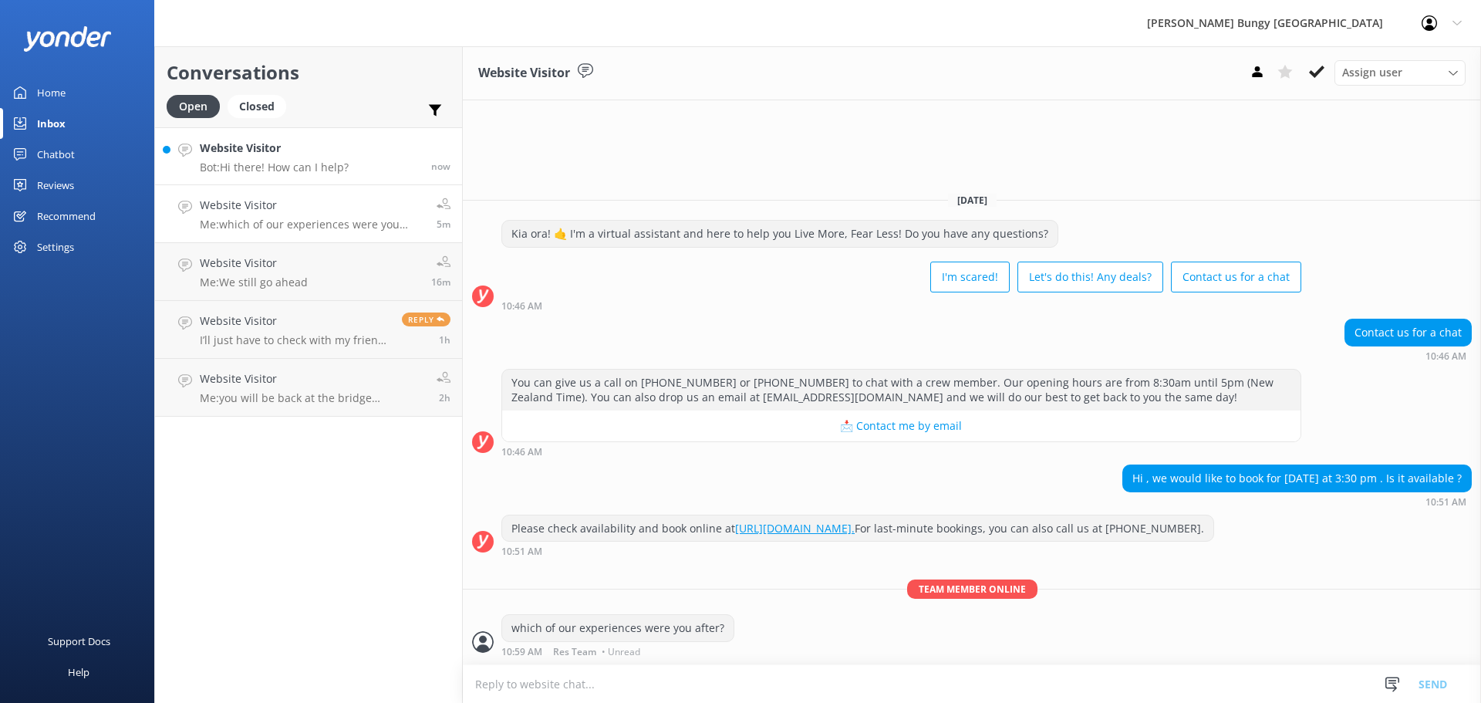
click at [398, 141] on link "Website Visitor Bot: Hi there! How can I help? now" at bounding box center [308, 156] width 307 height 58
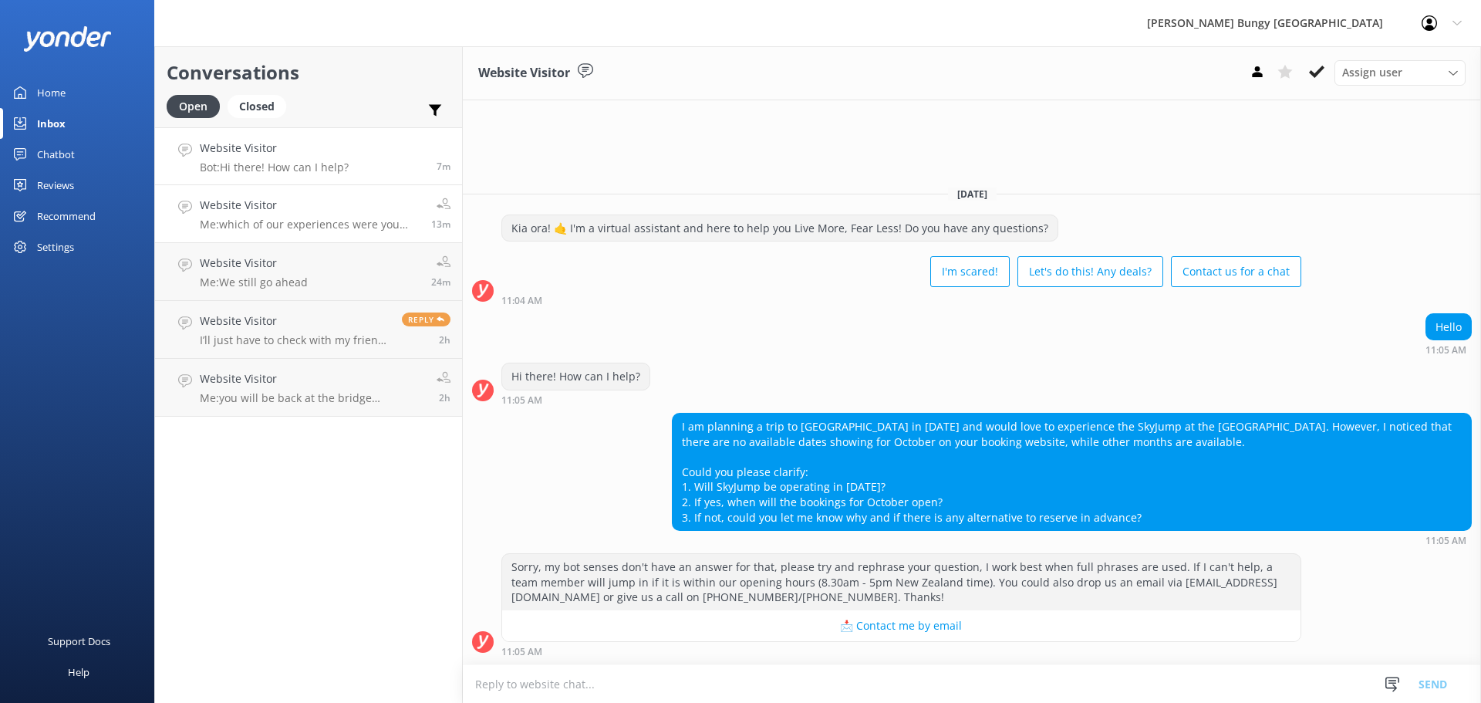
click at [279, 215] on div "Website Visitor Me: which of our experiences were you after?" at bounding box center [310, 214] width 220 height 34
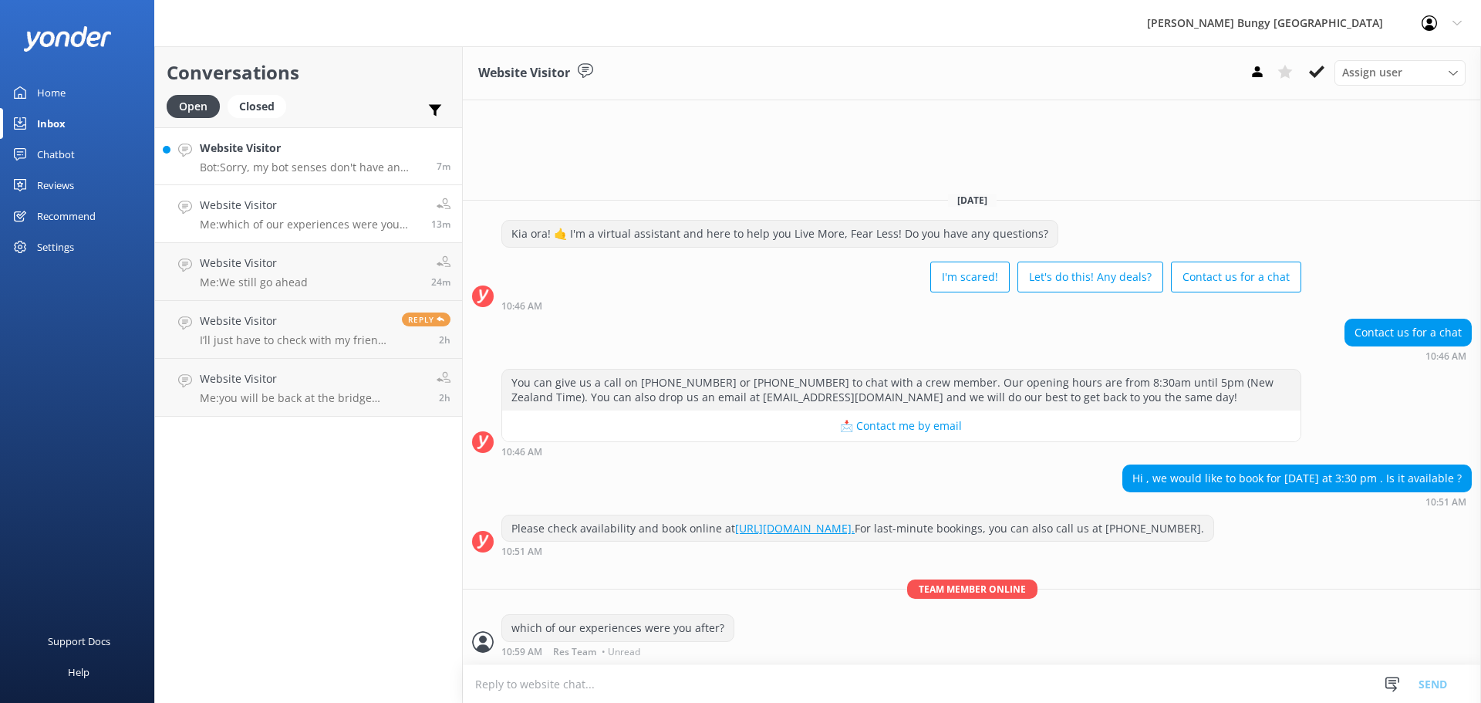
click at [255, 167] on p "Bot: Sorry, my bot senses don't have an answer for that, please try and rephras…" at bounding box center [312, 167] width 225 height 14
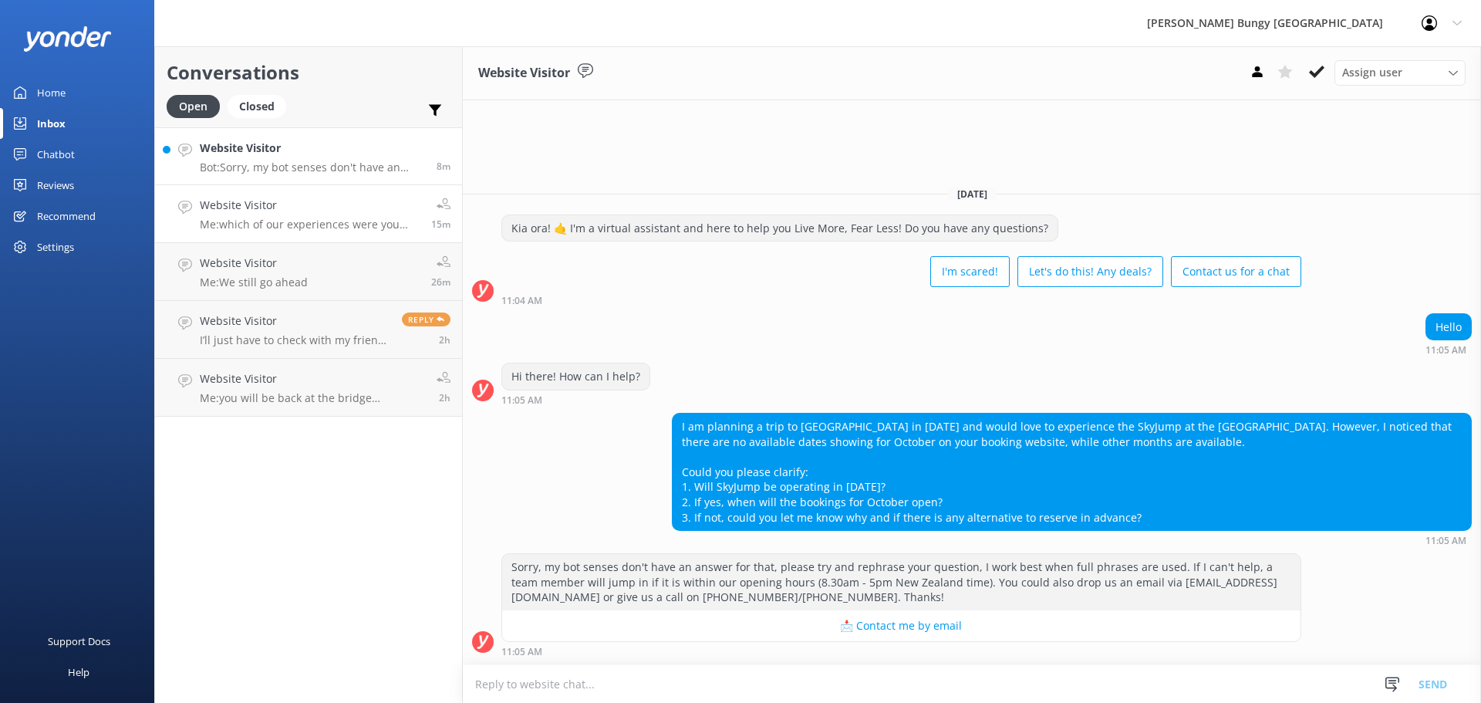
click at [388, 214] on div "Website Visitor Me: which of our experiences were you after?" at bounding box center [310, 214] width 220 height 34
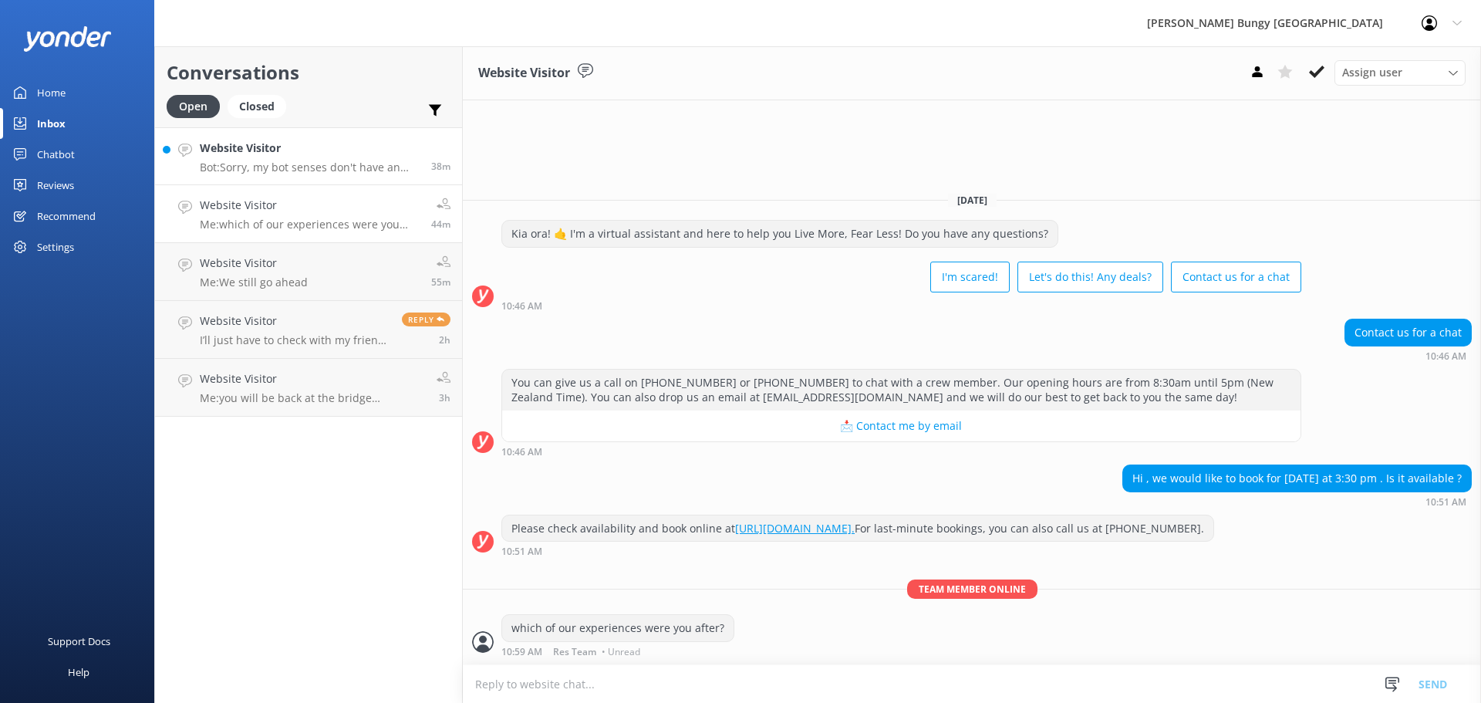
click at [339, 154] on h4 "Website Visitor" at bounding box center [310, 148] width 220 height 17
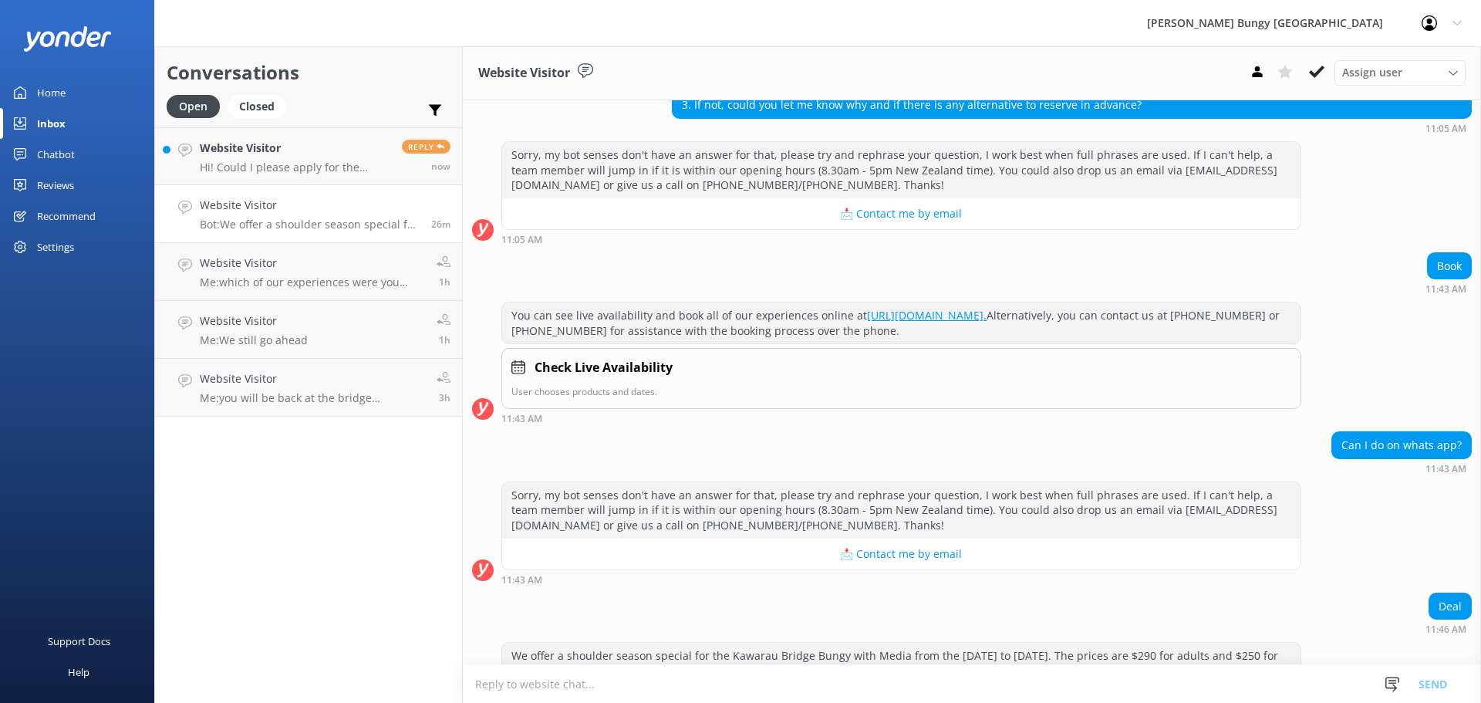
scroll to position [381, 0]
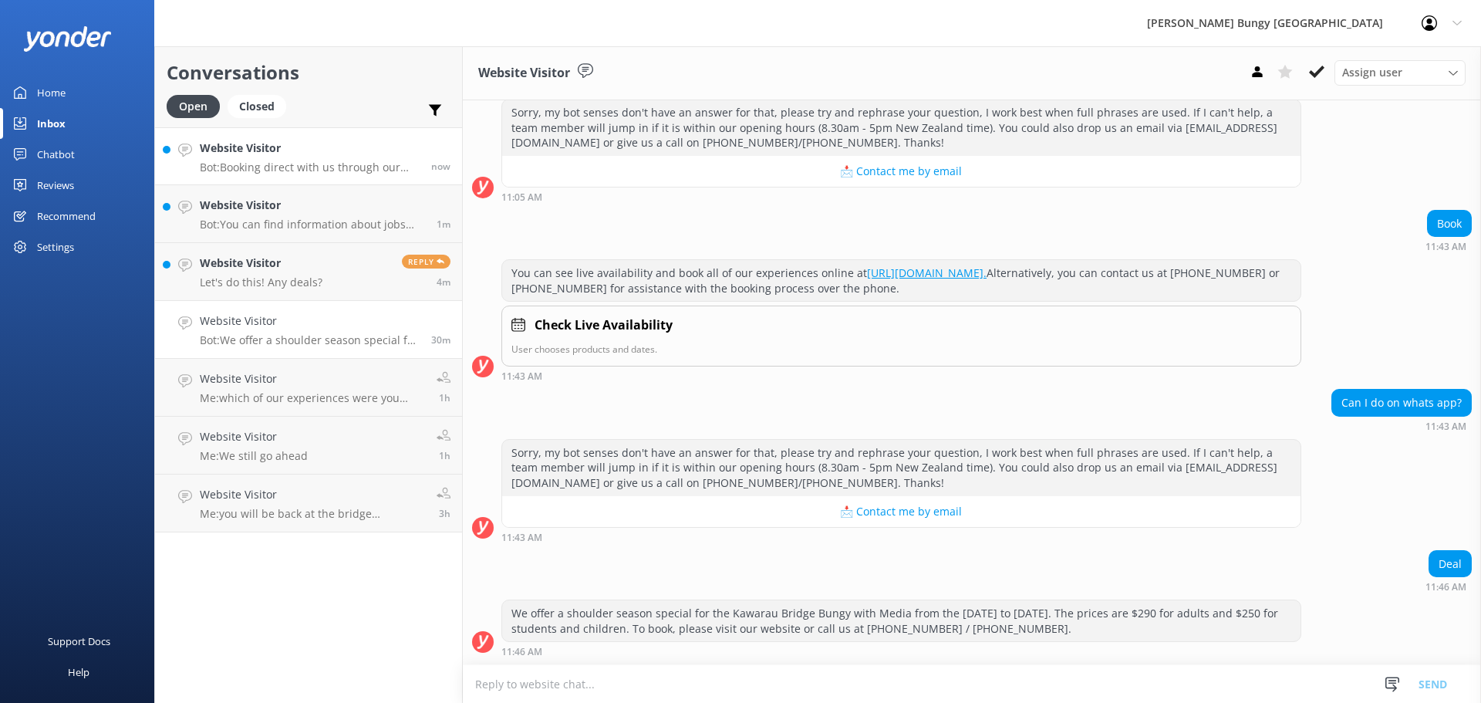
click at [332, 159] on div "Website Visitor Bot: Booking direct with us through our website always offers t…" at bounding box center [310, 156] width 220 height 33
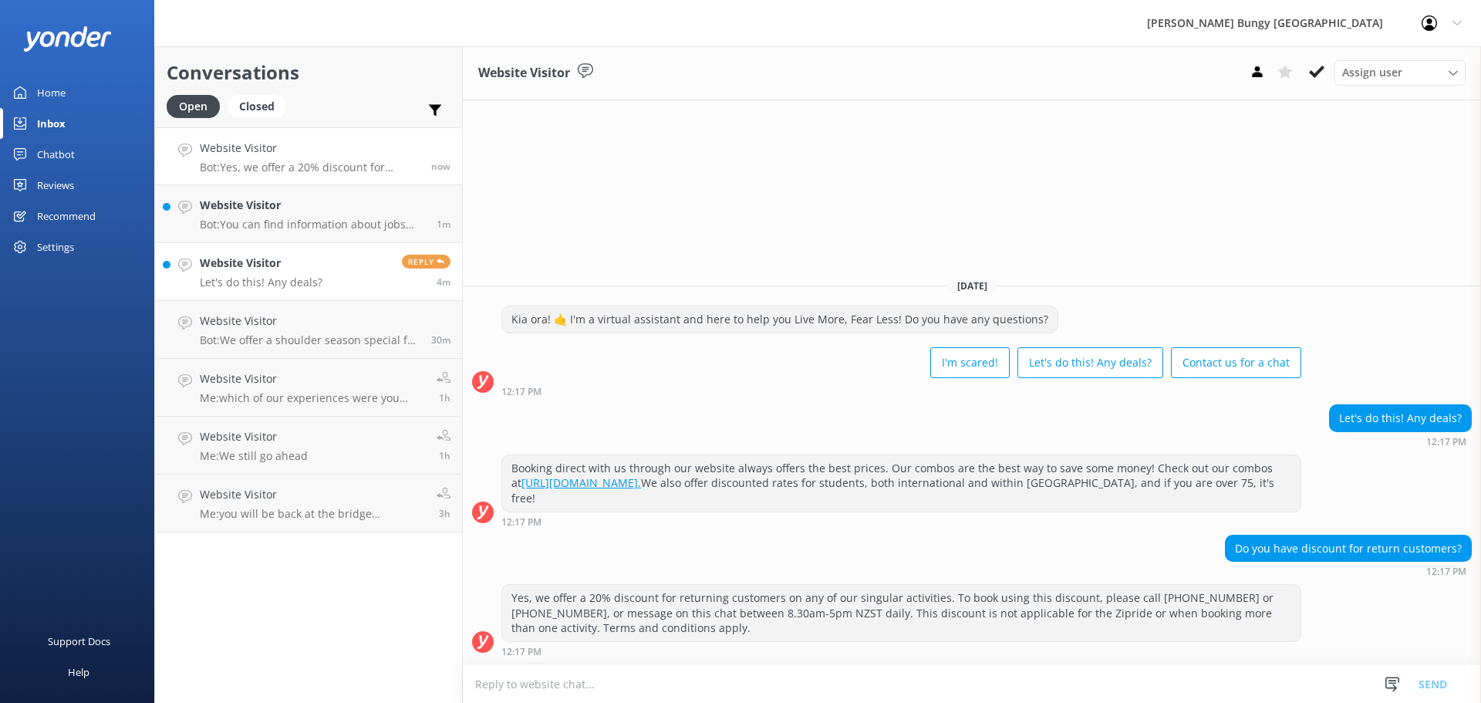
click at [388, 275] on link "Website Visitor Let's do this! Any deals? Reply 4m" at bounding box center [308, 272] width 307 height 58
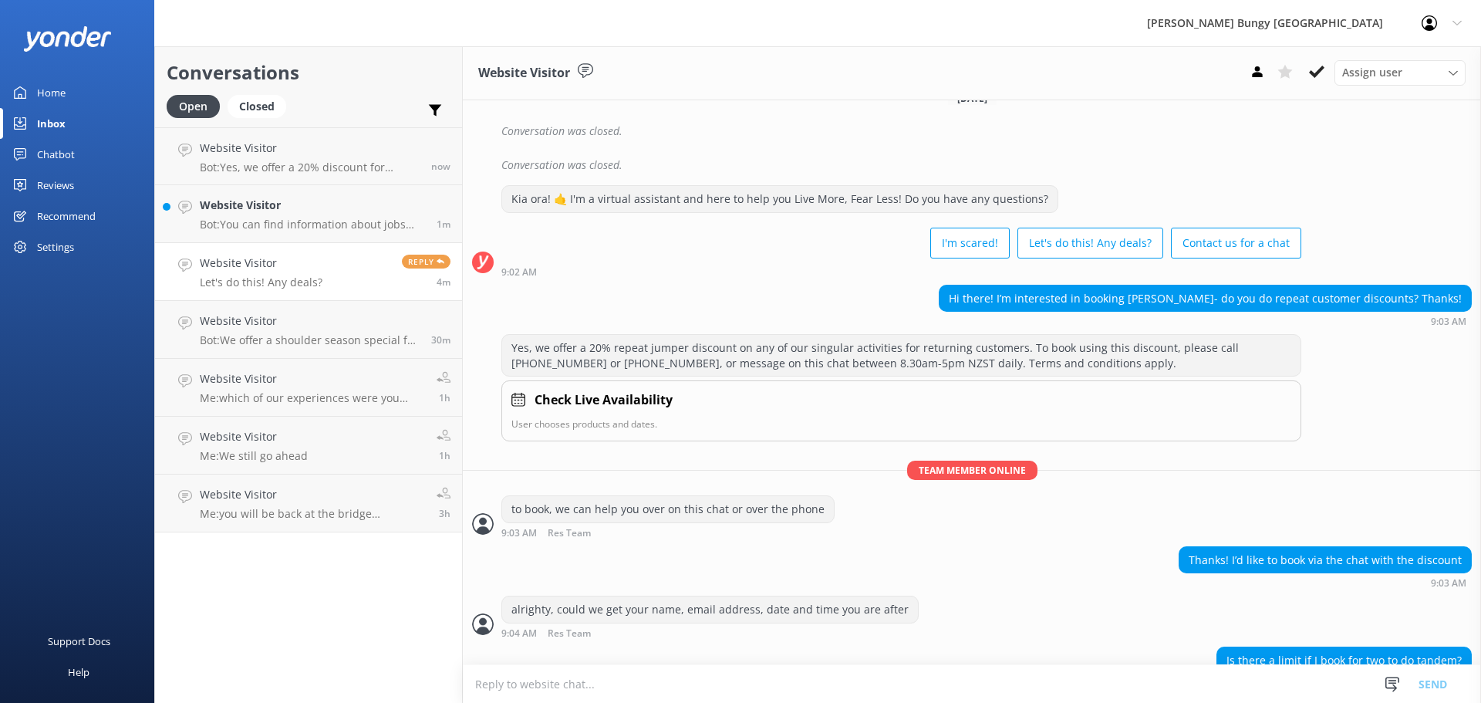
scroll to position [585, 0]
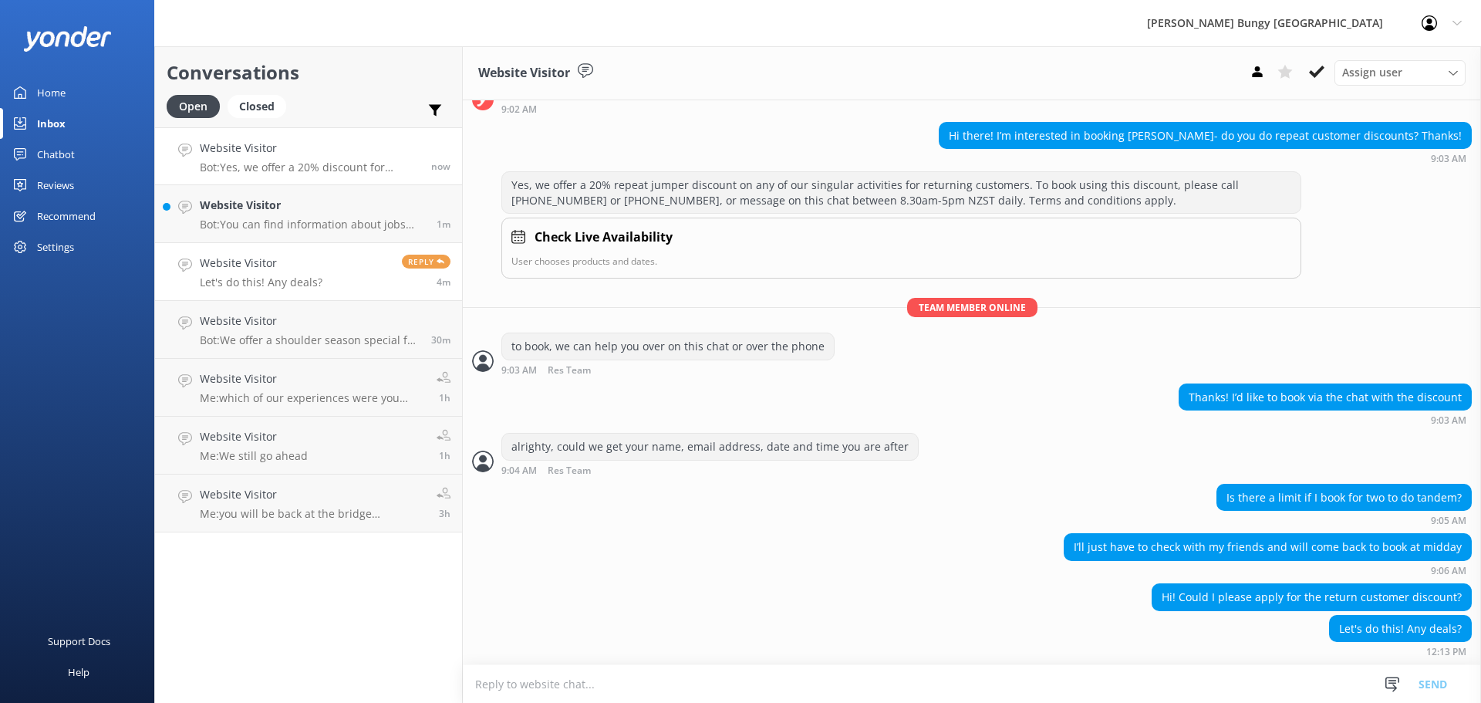
click at [342, 144] on h4 "Website Visitor" at bounding box center [310, 148] width 220 height 17
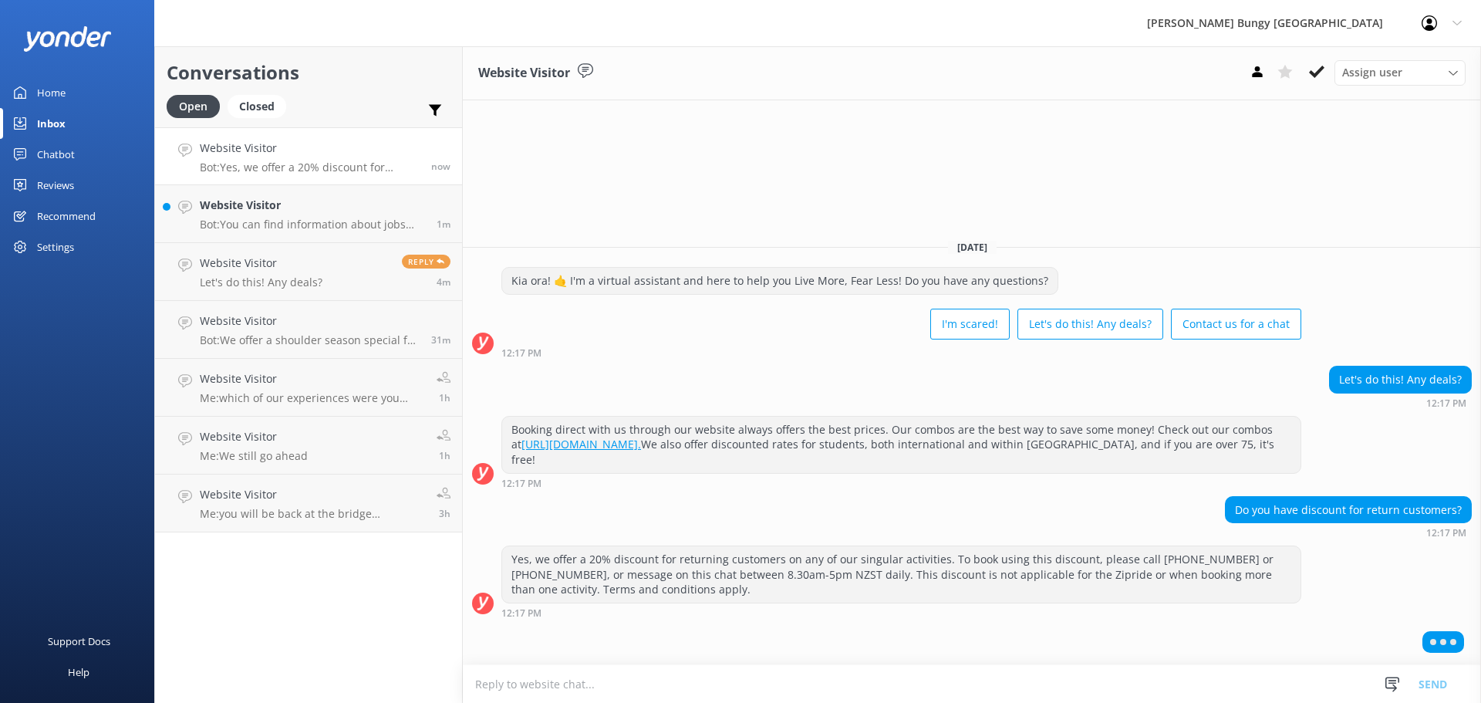
click at [349, 183] on link "Website Visitor Bot: Yes, we offer a 20% discount for returning customers on an…" at bounding box center [308, 156] width 307 height 58
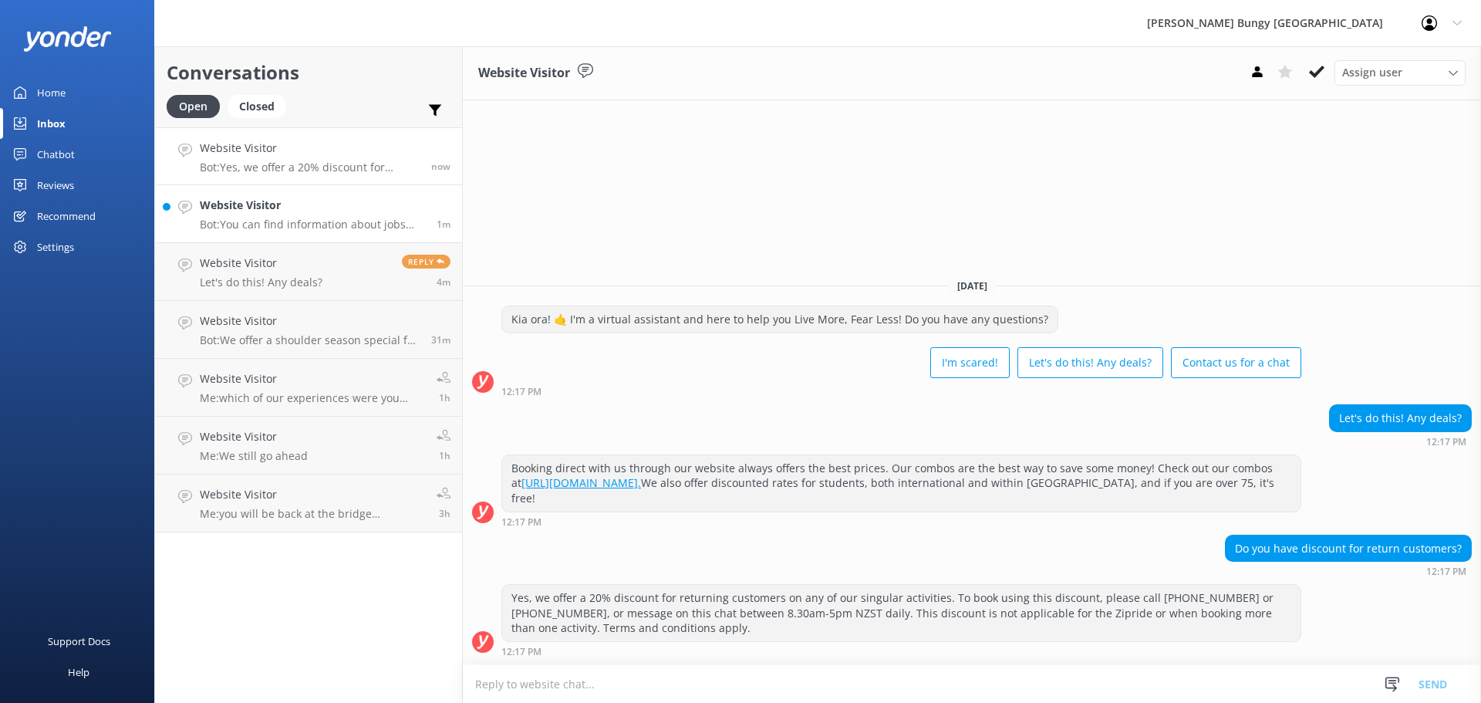
click at [362, 209] on h4 "Website Visitor" at bounding box center [312, 205] width 225 height 17
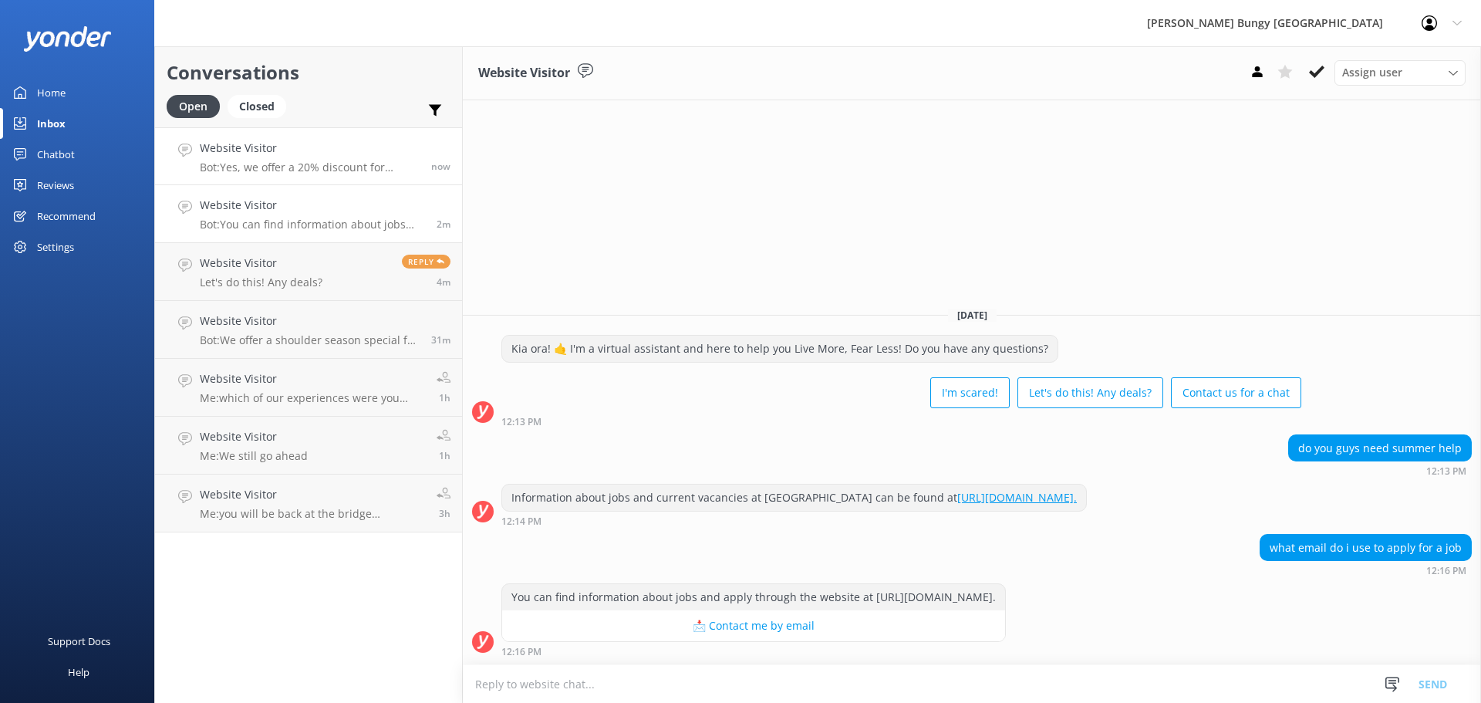
click at [408, 156] on h4 "Website Visitor" at bounding box center [310, 148] width 220 height 17
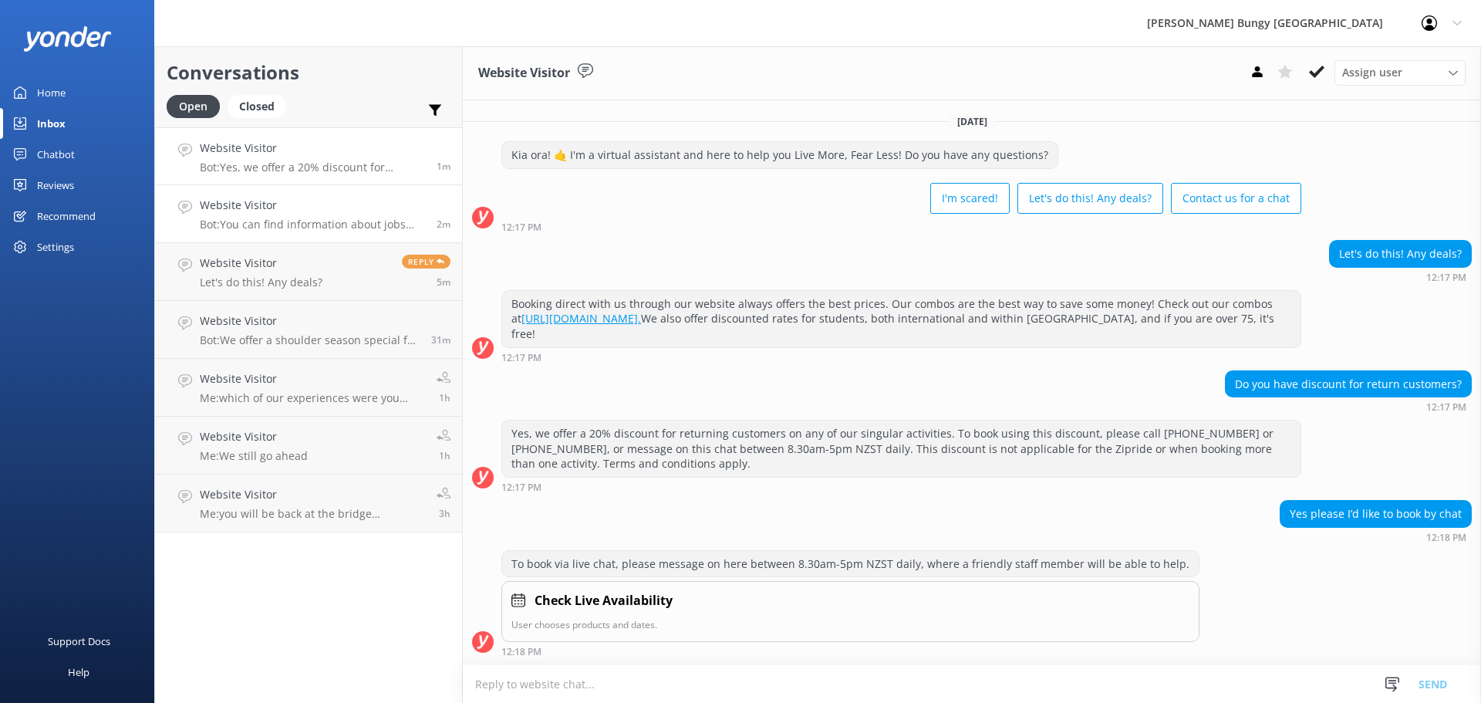
click at [441, 230] on span "2m" at bounding box center [444, 224] width 14 height 13
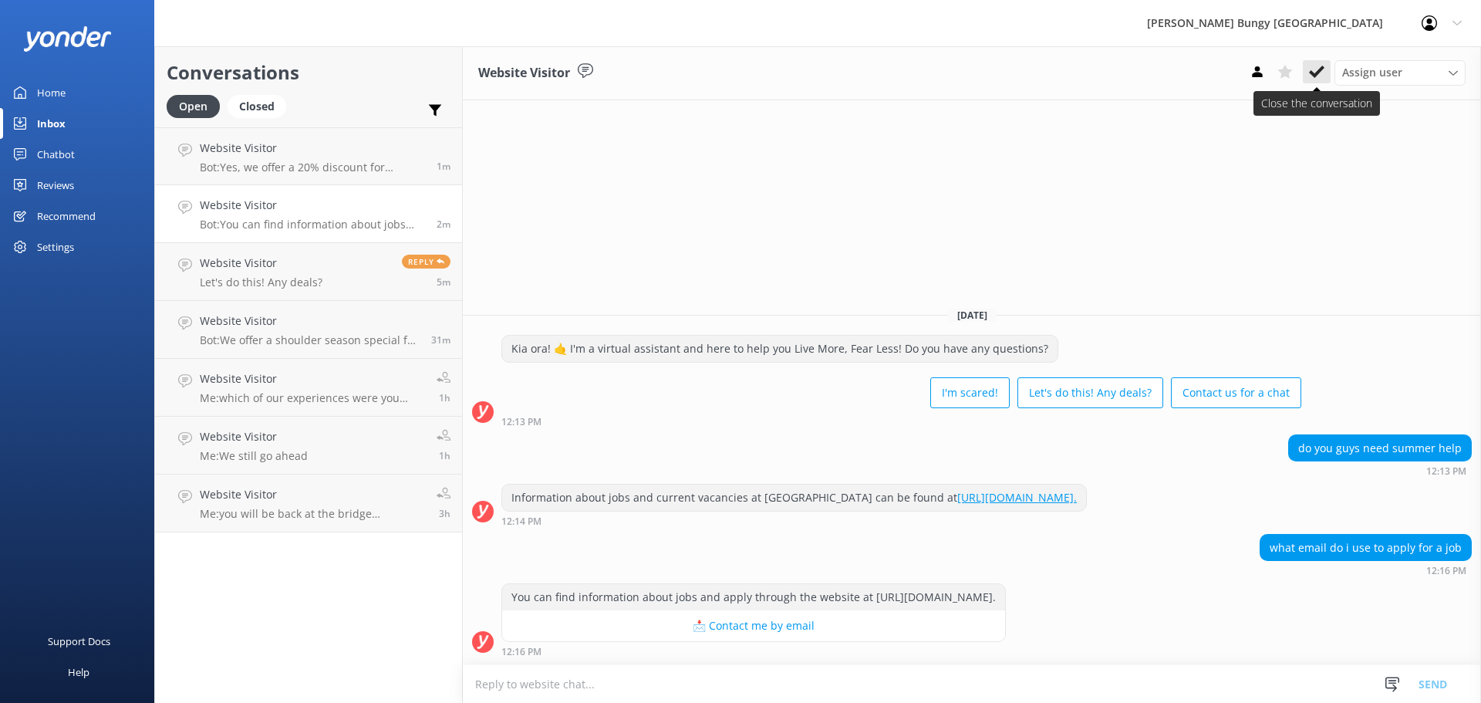
click at [1306, 67] on button at bounding box center [1317, 71] width 28 height 23
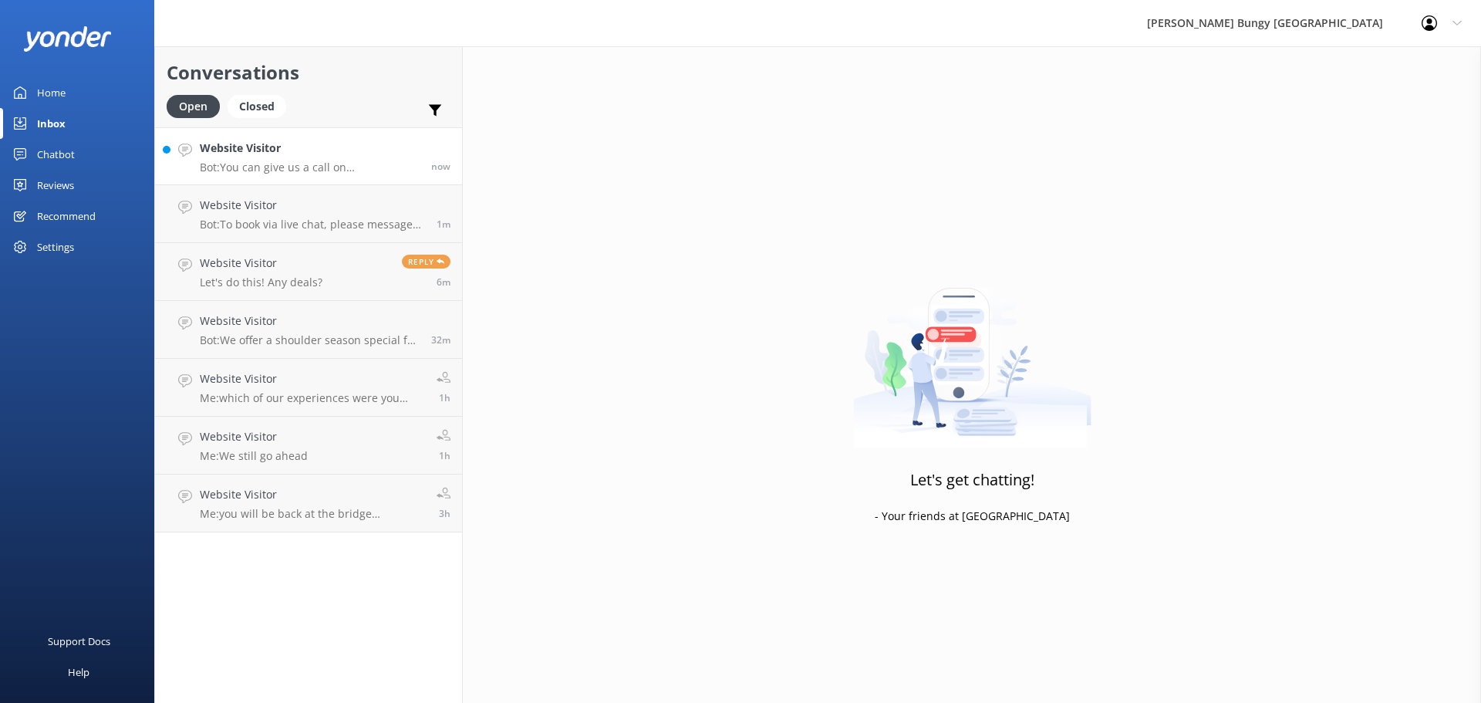
click at [343, 168] on p "Bot: You can give us a call on 0800 286 4958 or +64 3 450 1300 to chat with a c…" at bounding box center [310, 167] width 220 height 14
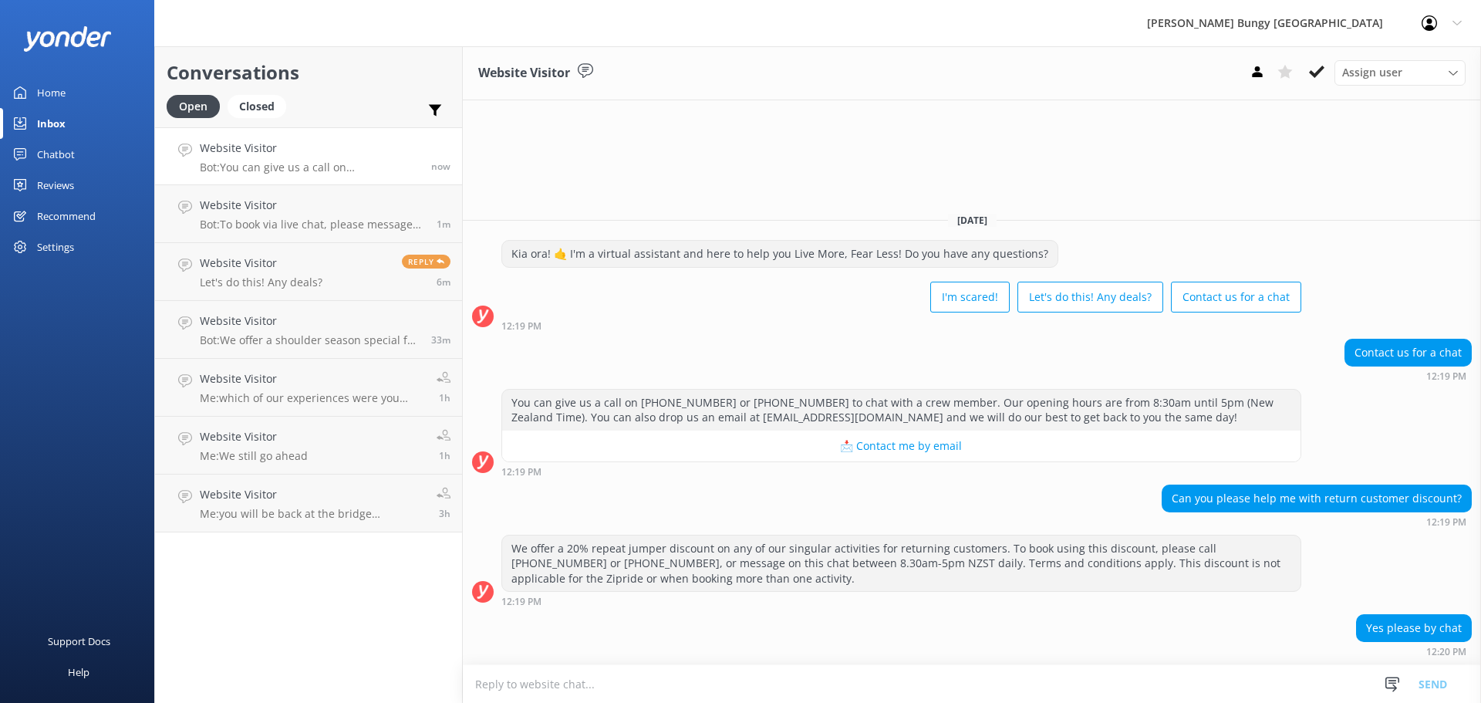
scroll to position [15, 0]
